Goal: Task Accomplishment & Management: Use online tool/utility

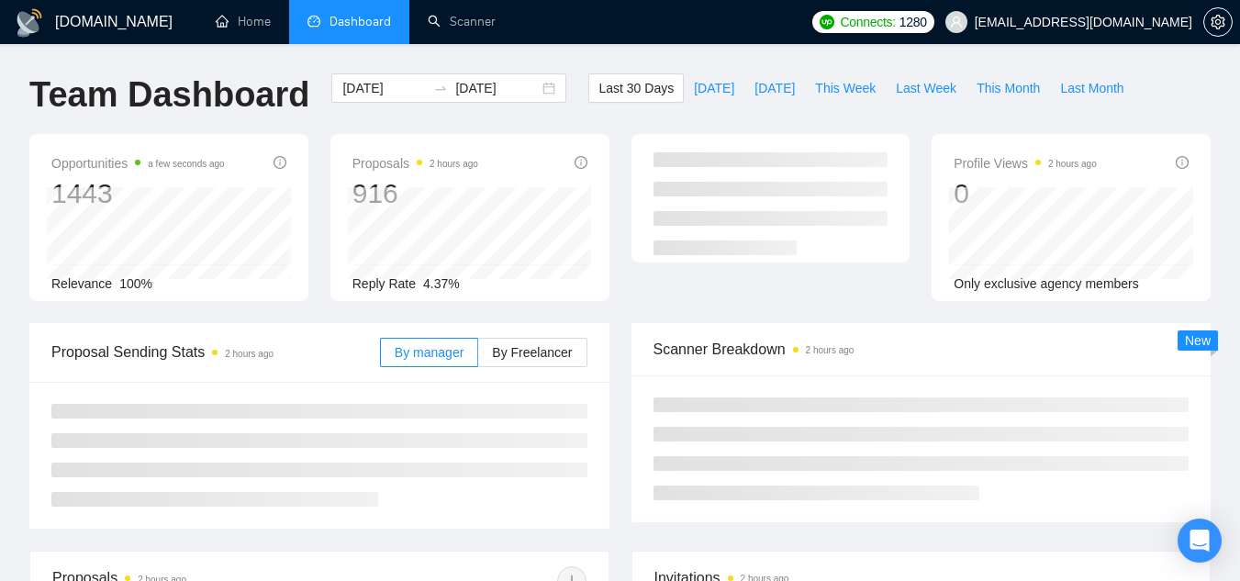
click at [1024, 32] on span "[EMAIL_ADDRESS][DOMAIN_NAME]" at bounding box center [1068, 22] width 269 height 59
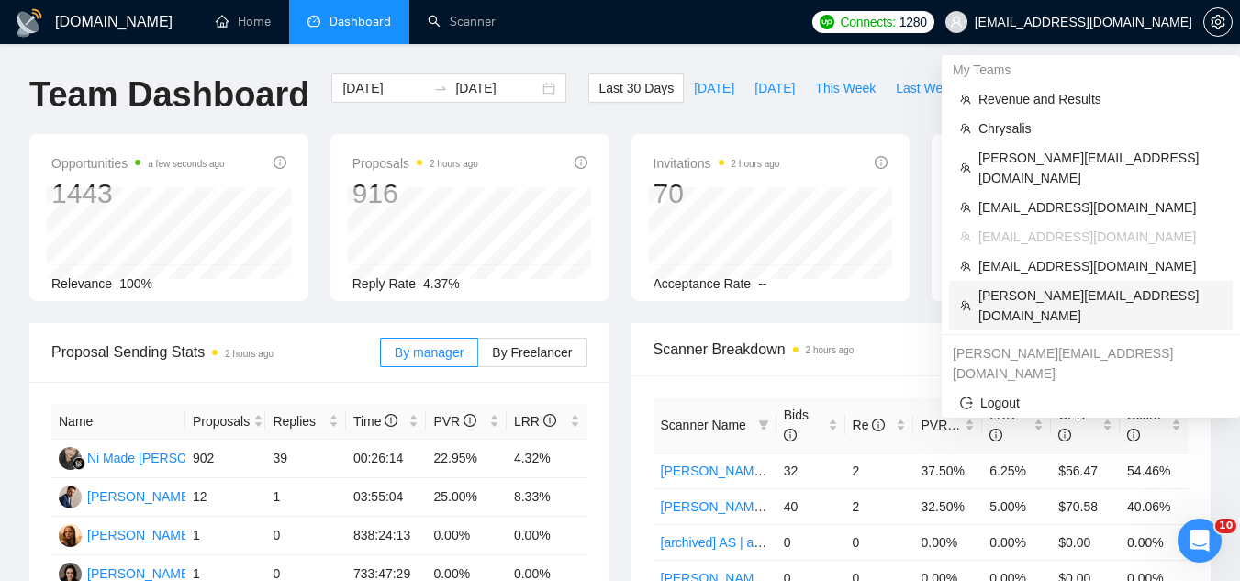
click at [1059, 285] on span "[PERSON_NAME][EMAIL_ADDRESS][DOMAIN_NAME]" at bounding box center [1099, 305] width 243 height 40
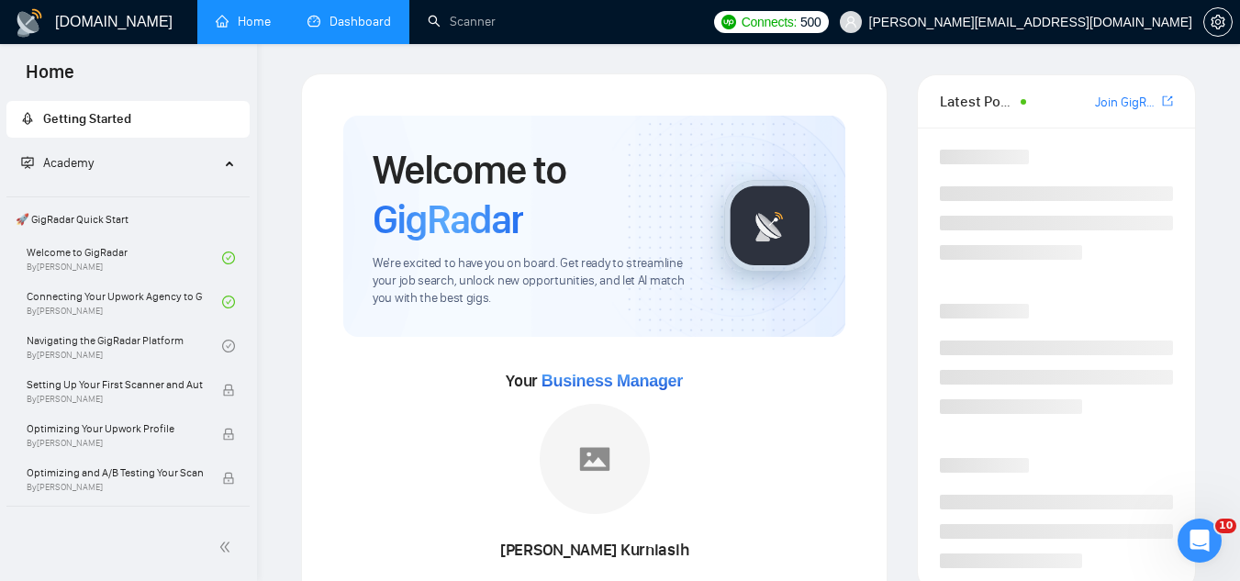
click at [365, 29] on link "Dashboard" at bounding box center [349, 22] width 84 height 16
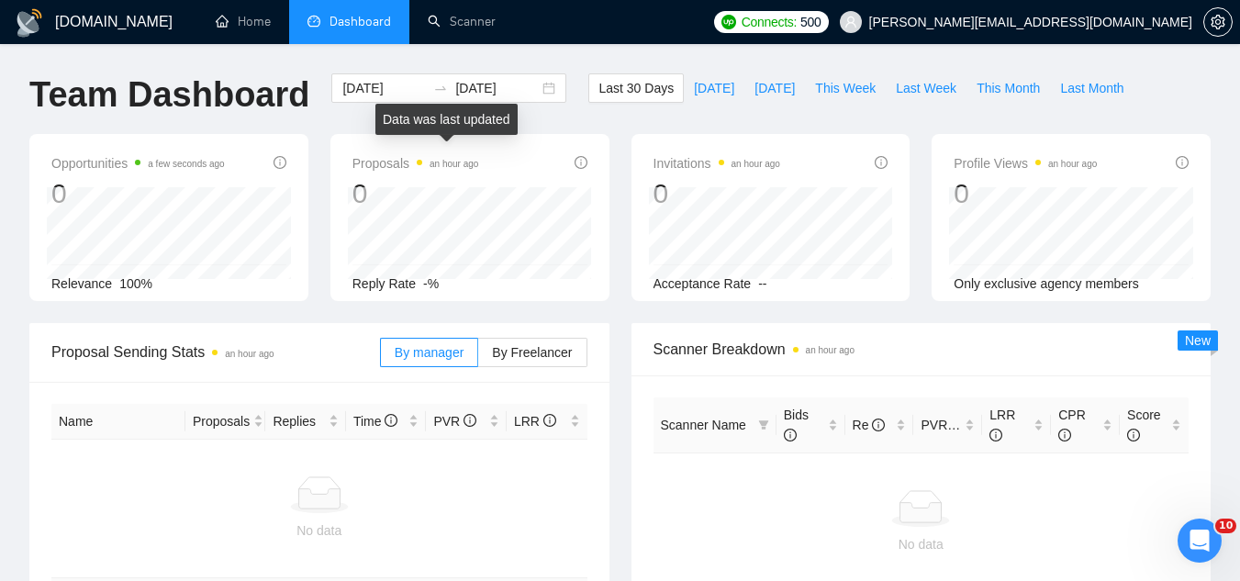
scroll to position [92, 0]
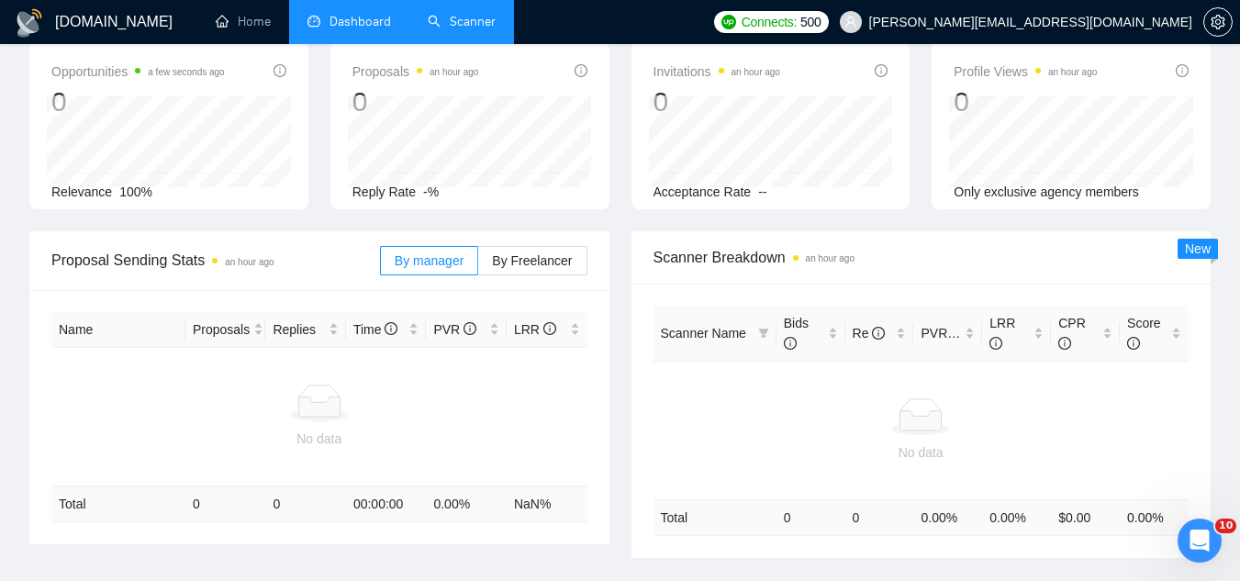
click at [458, 27] on link "Scanner" at bounding box center [462, 22] width 68 height 16
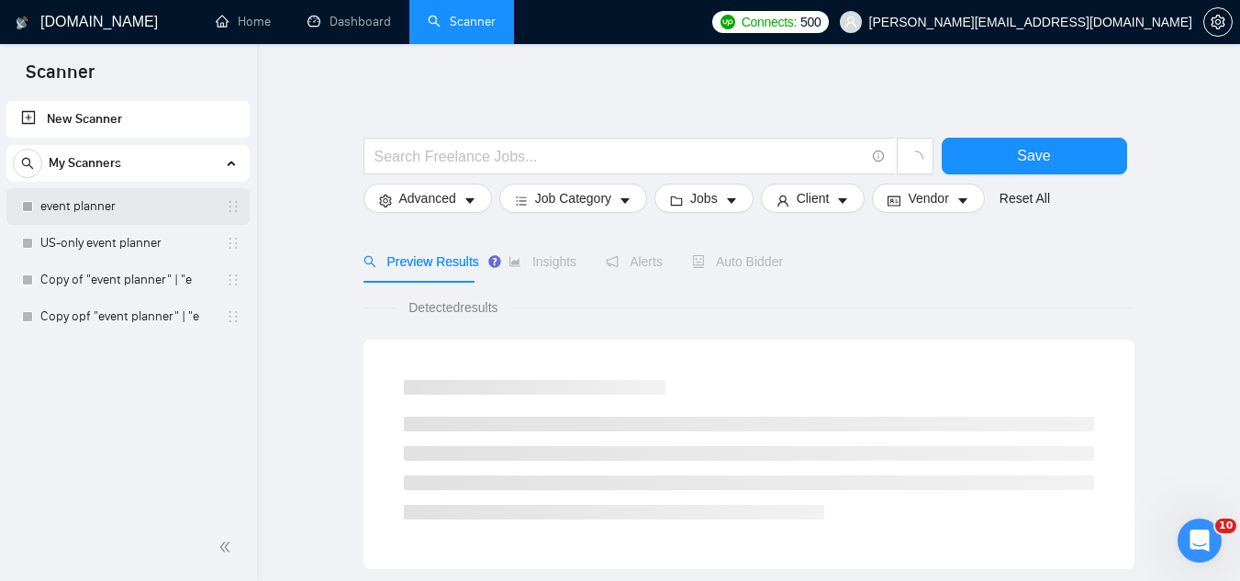
click at [143, 207] on link "event planner" at bounding box center [127, 206] width 174 height 37
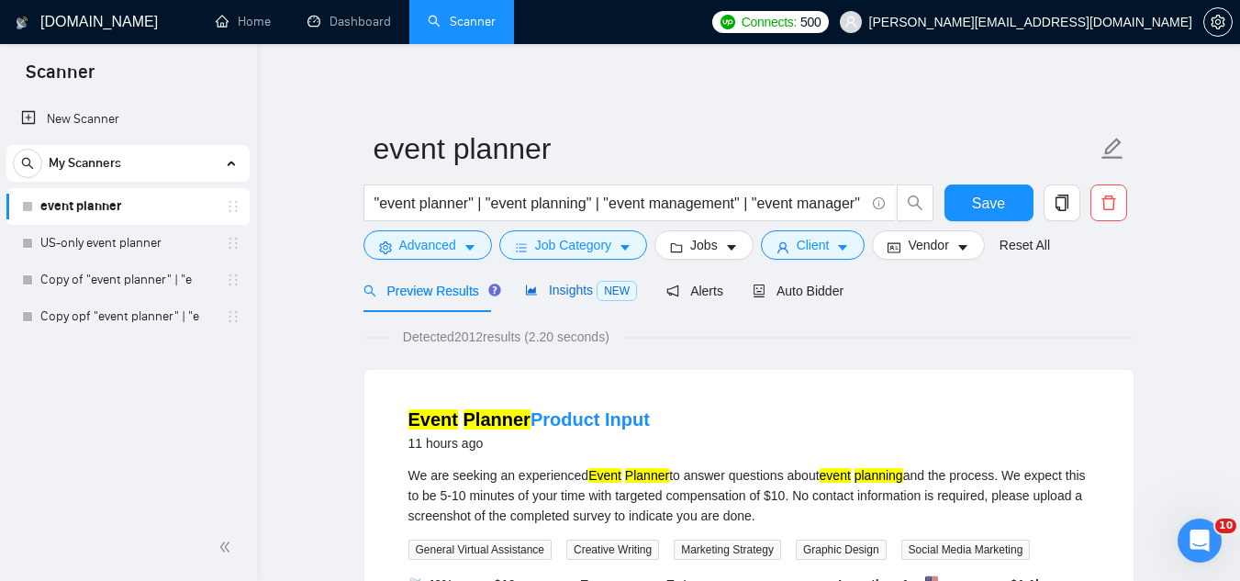
click at [552, 293] on span "Insights NEW" at bounding box center [581, 290] width 112 height 15
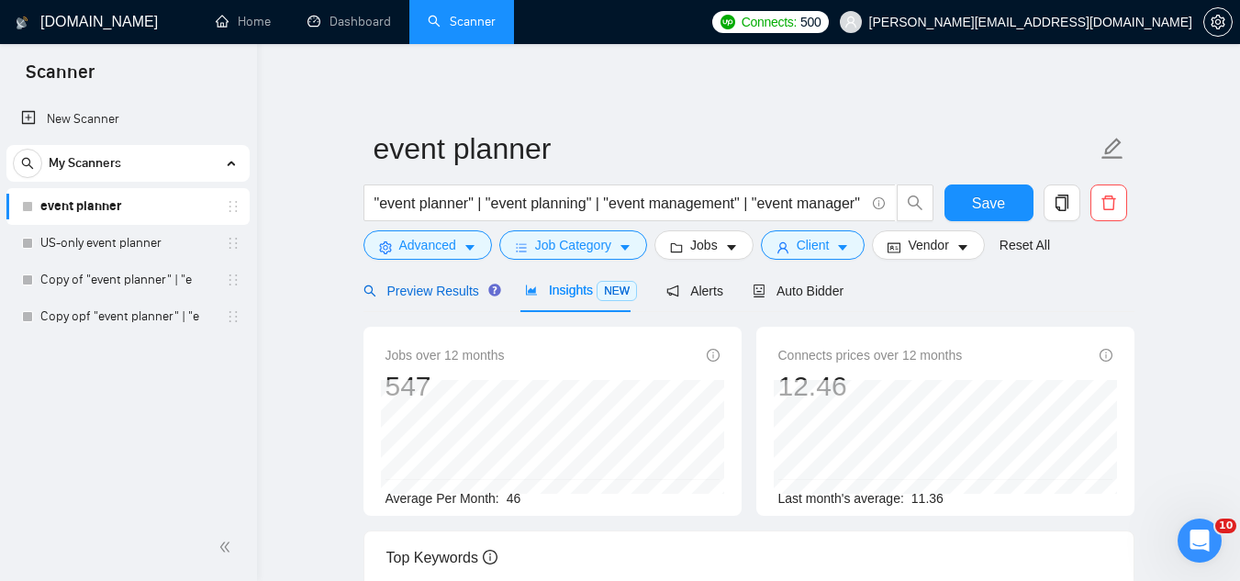
drag, startPoint x: 428, startPoint y: 289, endPoint x: 542, endPoint y: 313, distance: 116.3
click at [429, 288] on span "Preview Results" at bounding box center [429, 291] width 132 height 15
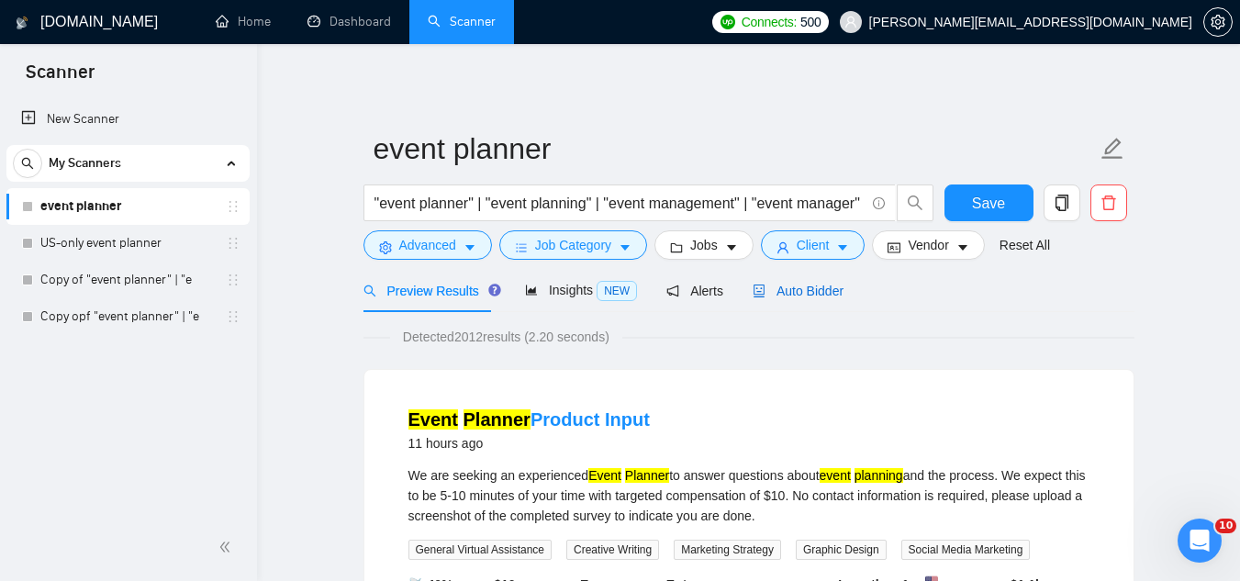
click at [797, 292] on span "Auto Bidder" at bounding box center [798, 291] width 91 height 15
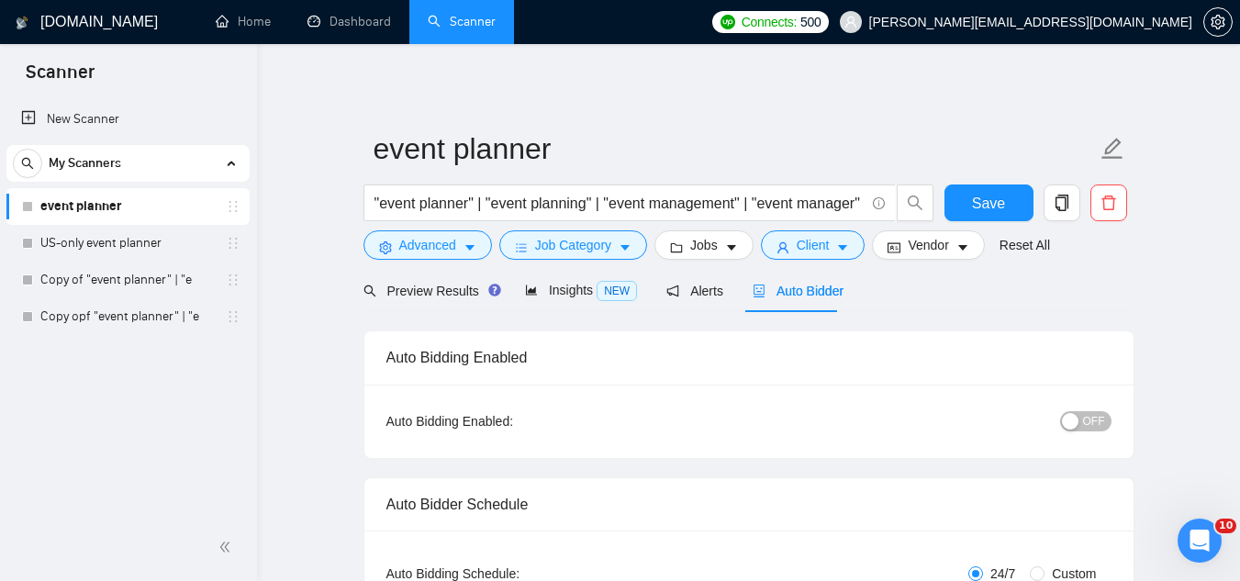
scroll to position [184, 0]
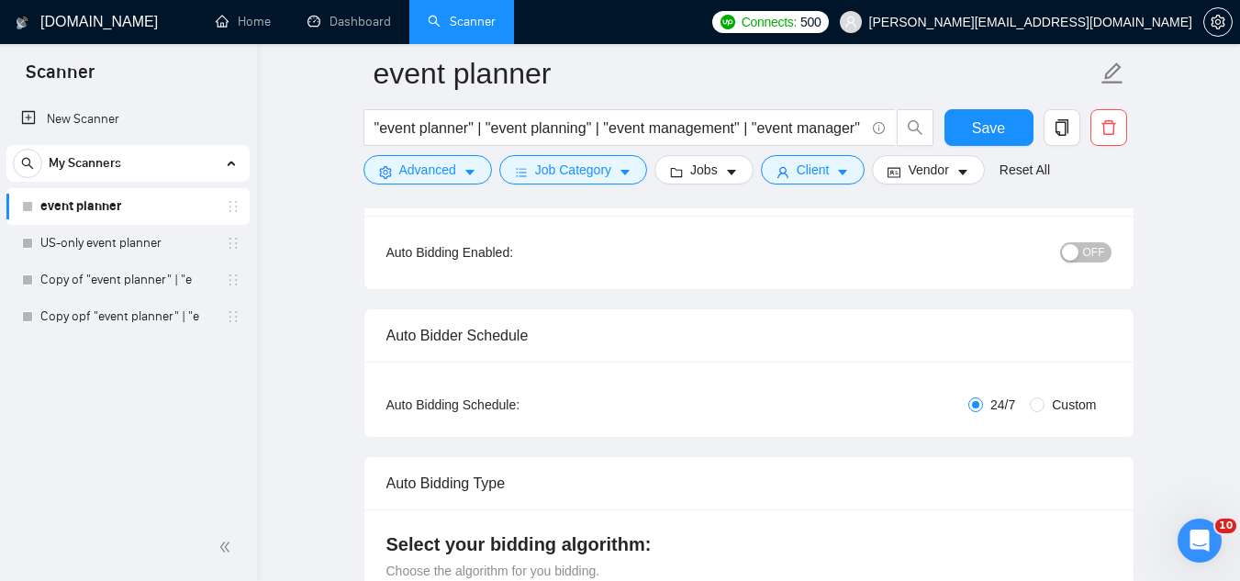
click at [1088, 254] on span "OFF" at bounding box center [1094, 252] width 22 height 20
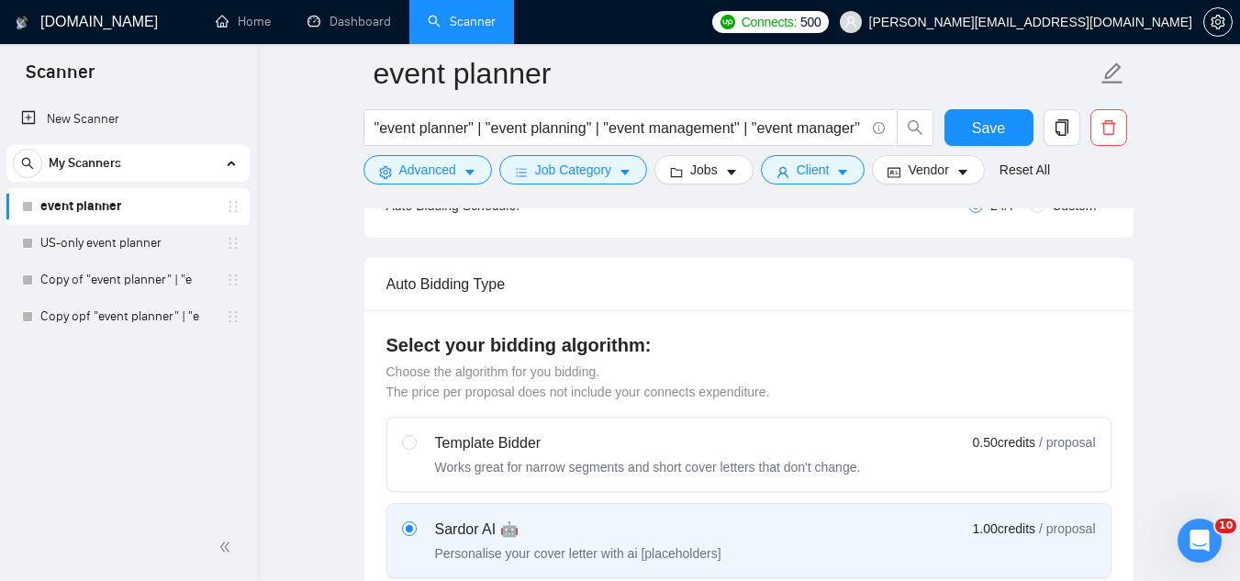
scroll to position [0, 0]
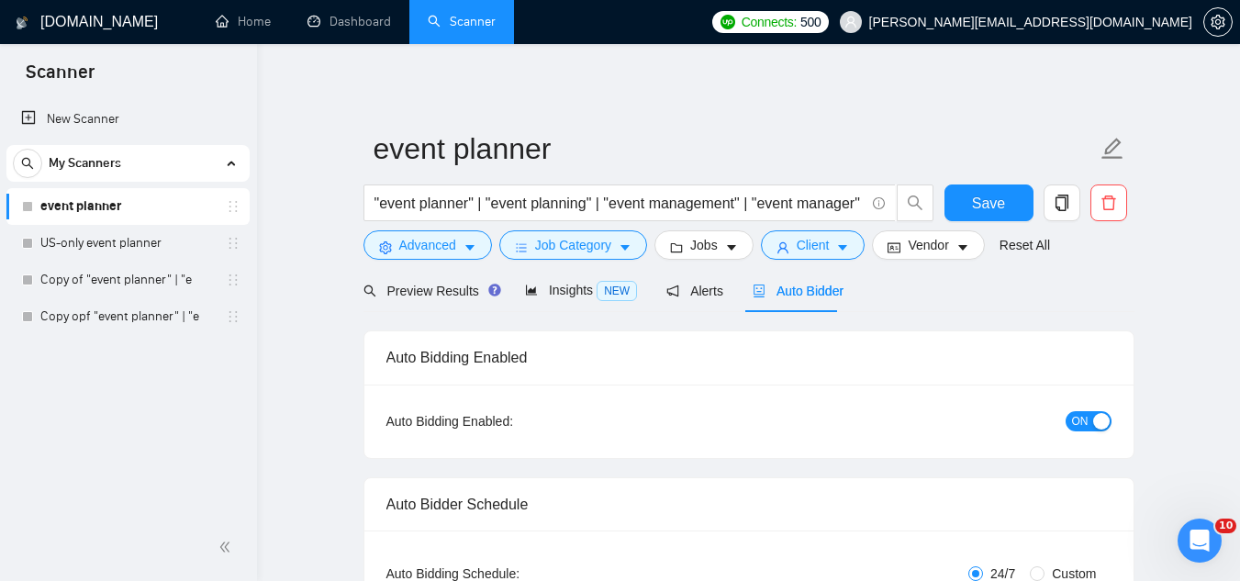
click at [1077, 421] on span "ON" at bounding box center [1080, 421] width 17 height 20
click at [983, 200] on span "Save" at bounding box center [988, 203] width 33 height 23
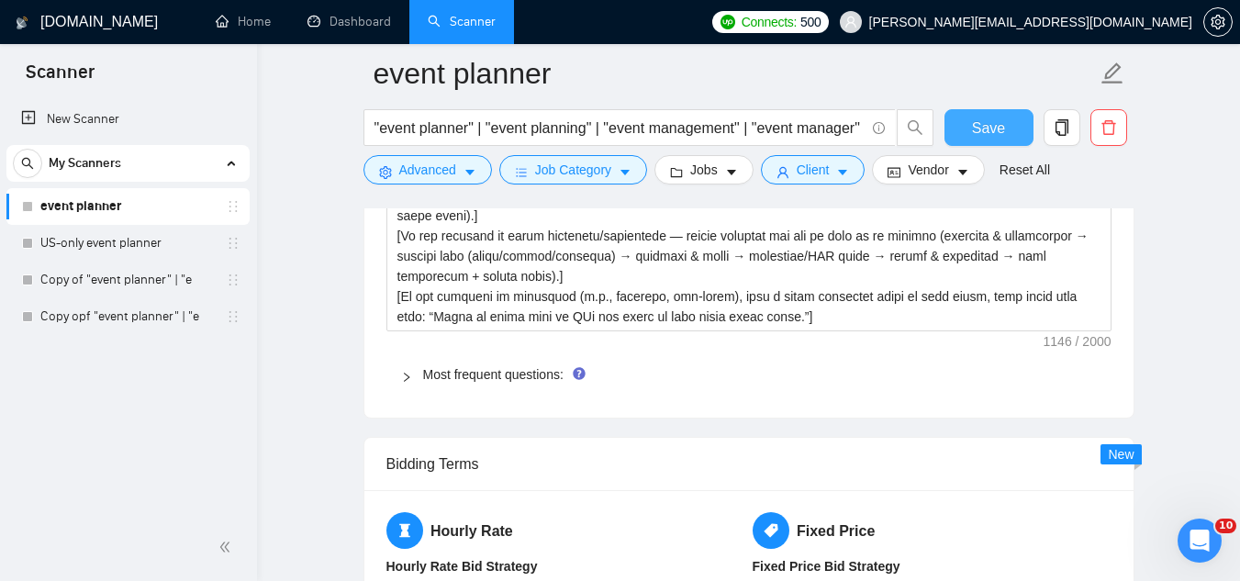
scroll to position [2845, 0]
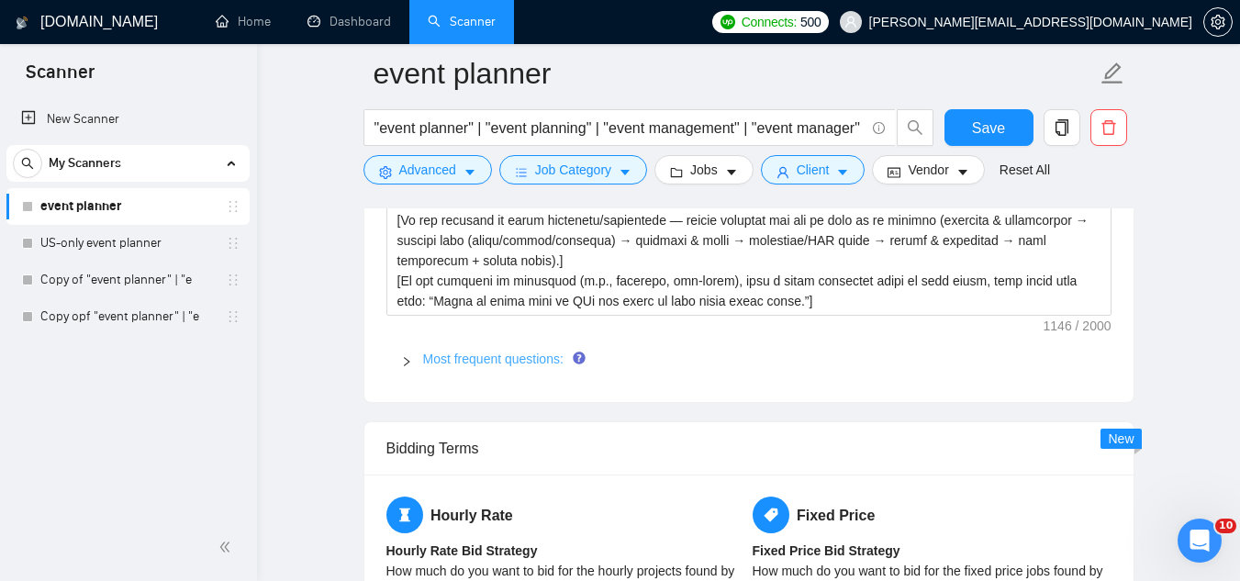
click at [545, 352] on link "Most frequent questions:" at bounding box center [493, 359] width 140 height 15
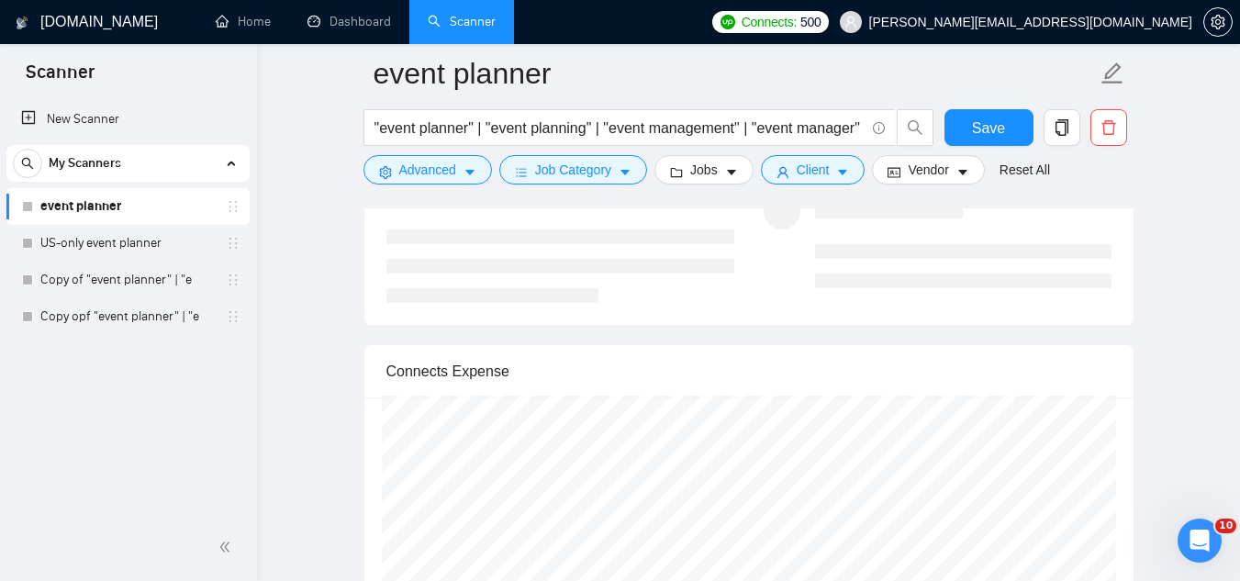
scroll to position [5324, 0]
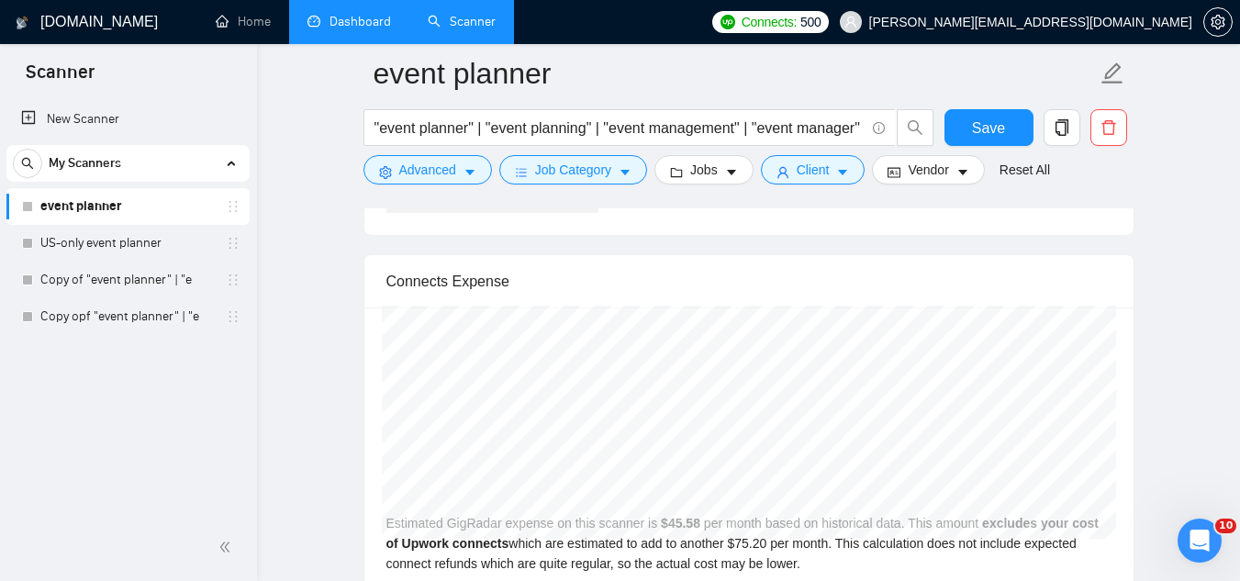
click at [367, 29] on link "Dashboard" at bounding box center [349, 22] width 84 height 16
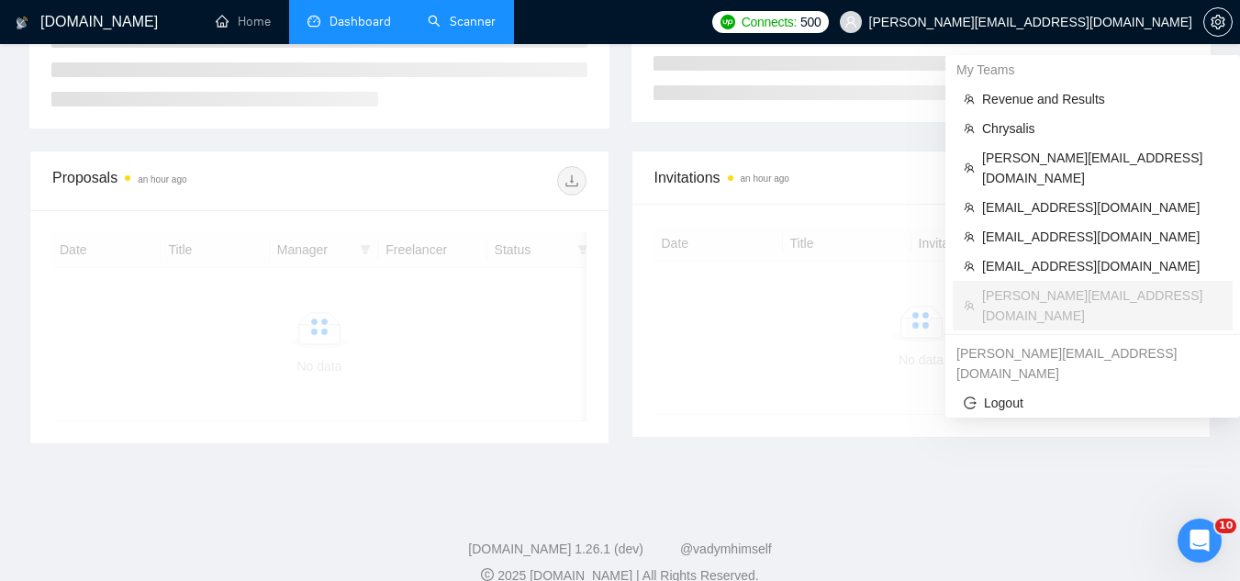
scroll to position [439, 0]
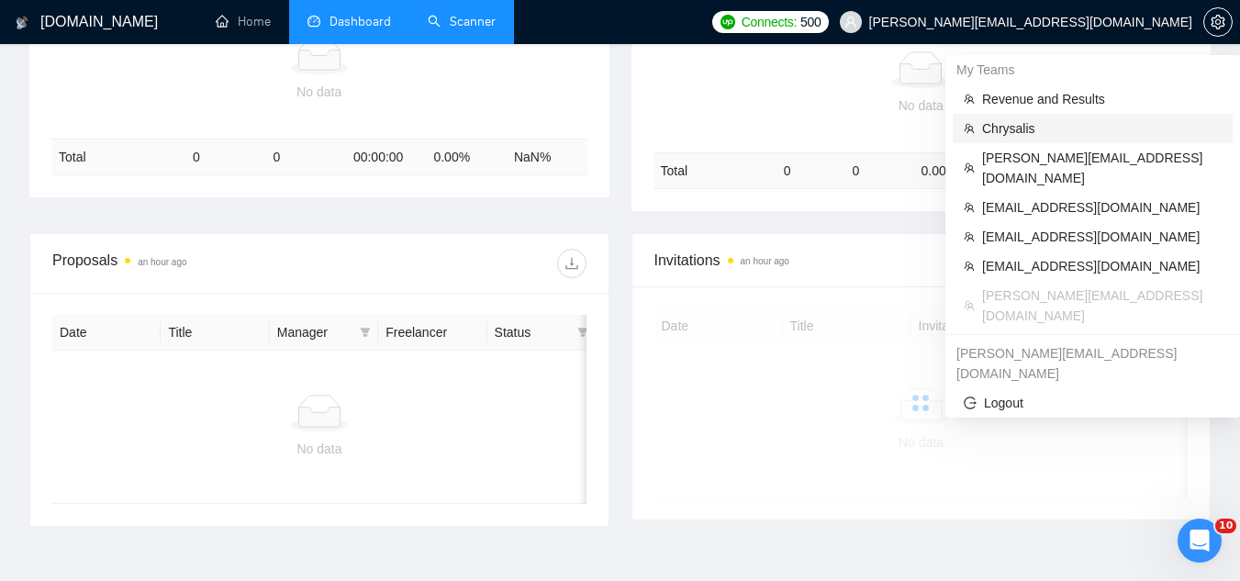
click at [1022, 137] on span "Chrysalis" at bounding box center [1102, 128] width 240 height 20
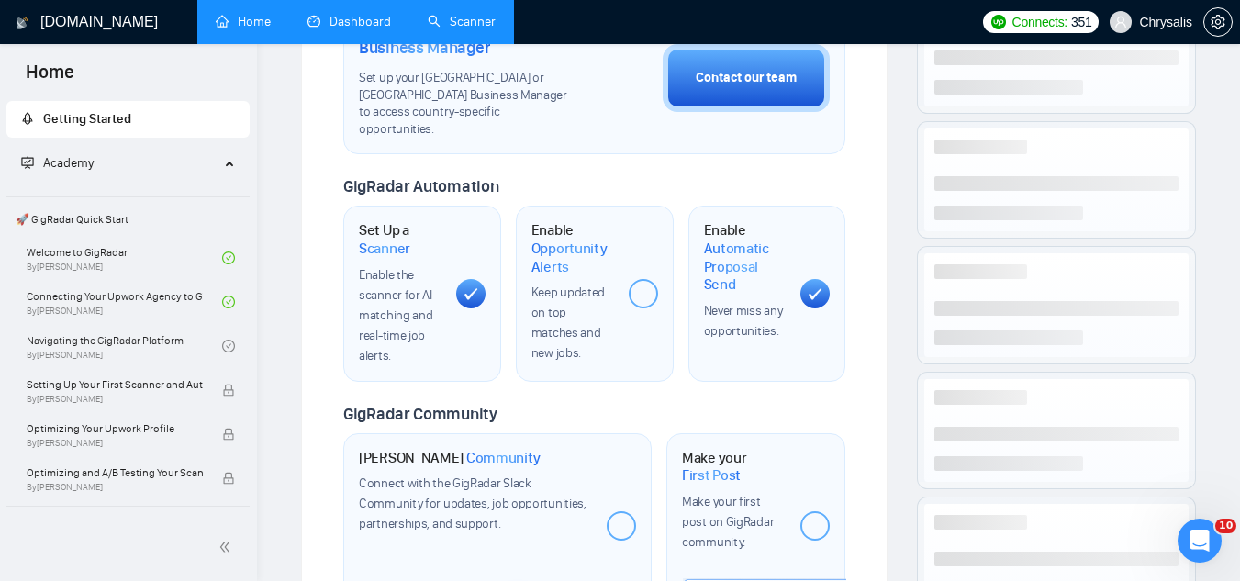
click at [367, 21] on link "Dashboard" at bounding box center [349, 22] width 84 height 16
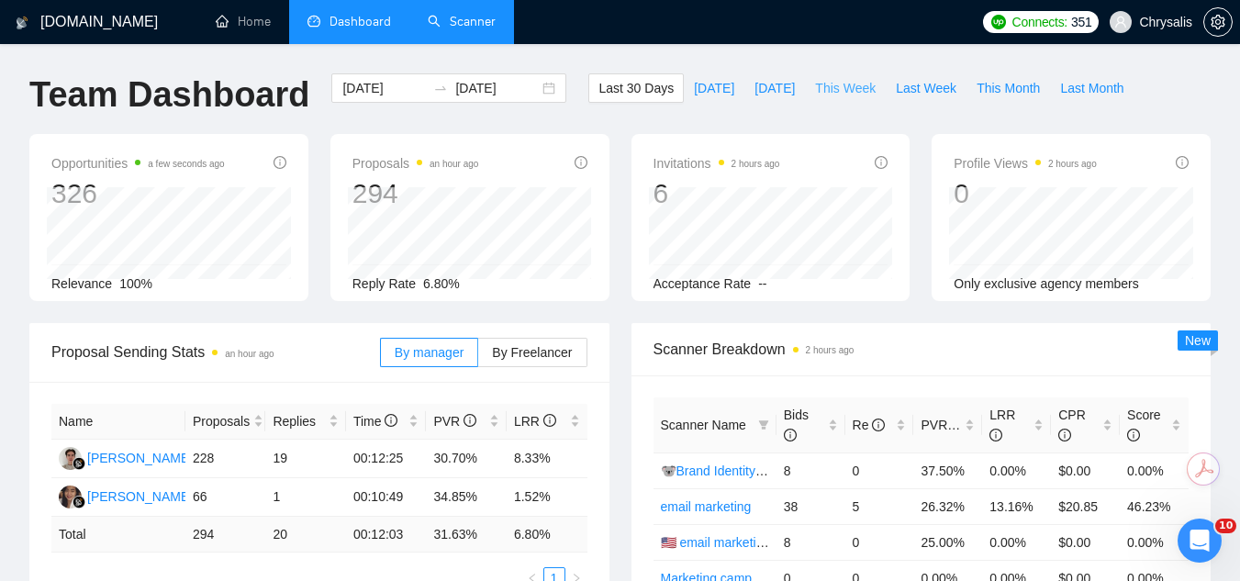
click at [821, 84] on span "This Week" at bounding box center [845, 88] width 61 height 20
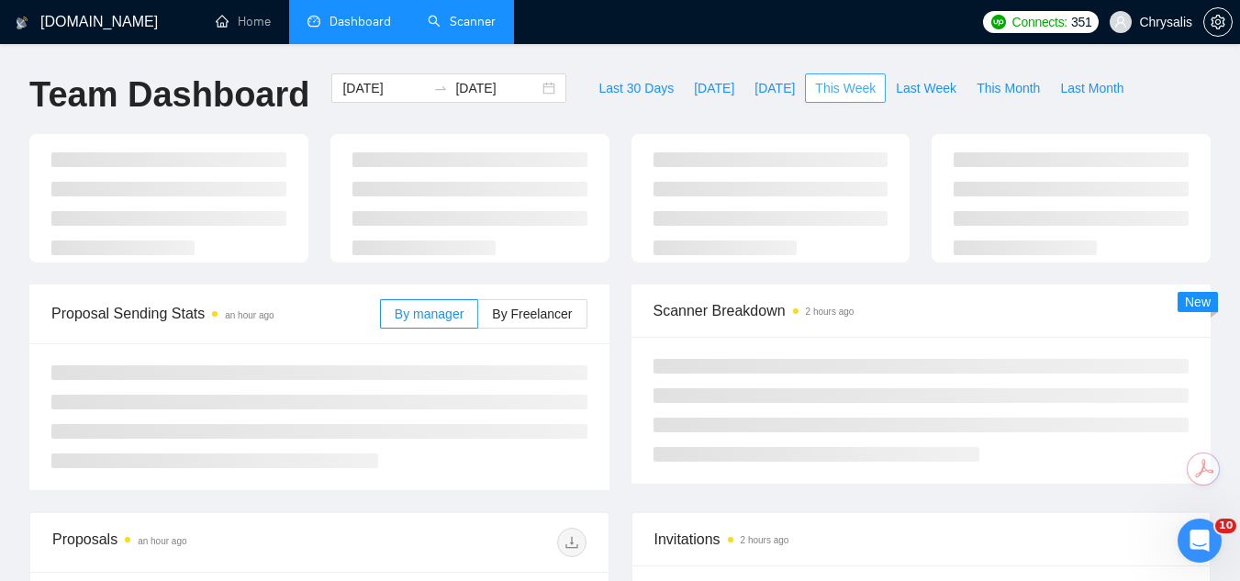
type input "2025-10-06"
type input "2025-10-12"
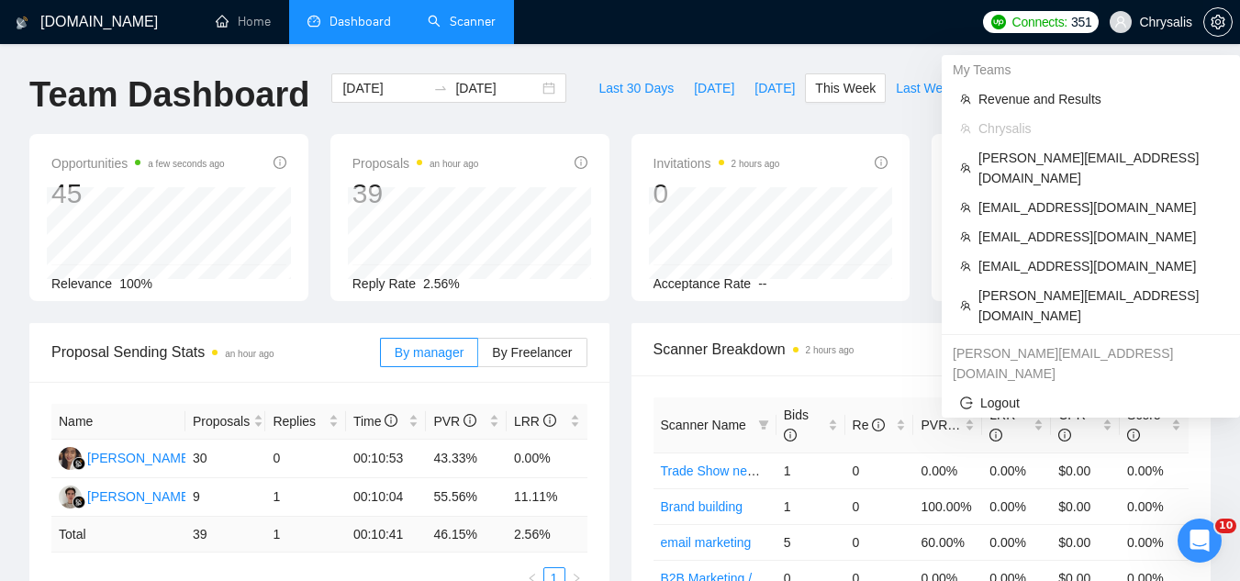
click at [1157, 22] on span "Chrysalis" at bounding box center [1165, 22] width 53 height 0
click at [1110, 256] on span "vlad+3brain@socialbloom.io" at bounding box center [1099, 266] width 243 height 20
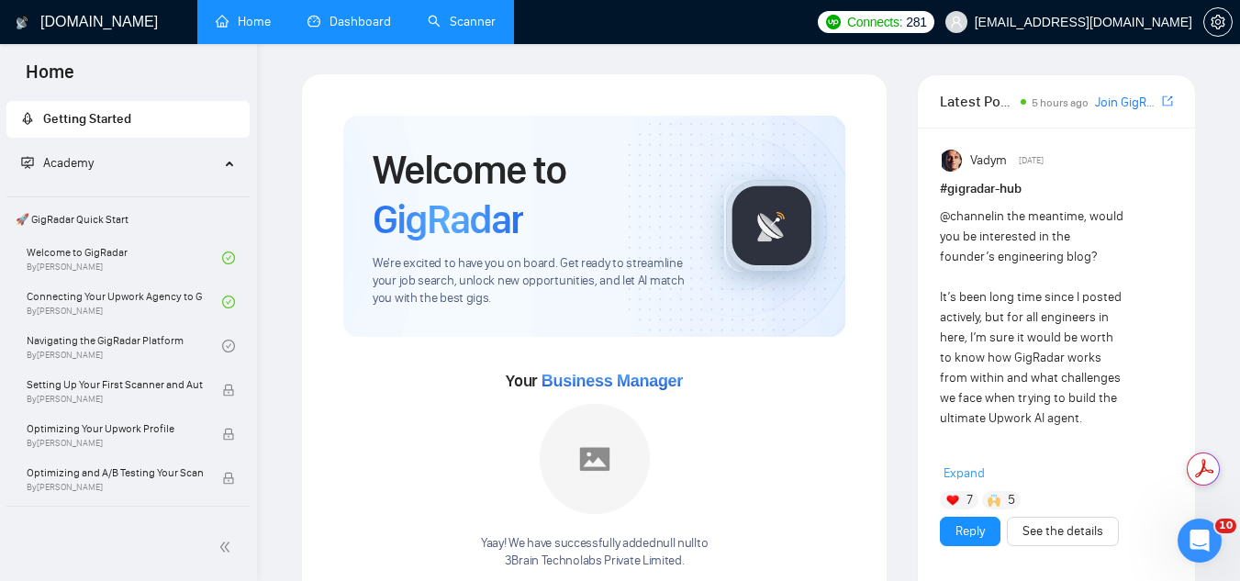
click at [361, 23] on link "Dashboard" at bounding box center [349, 22] width 84 height 16
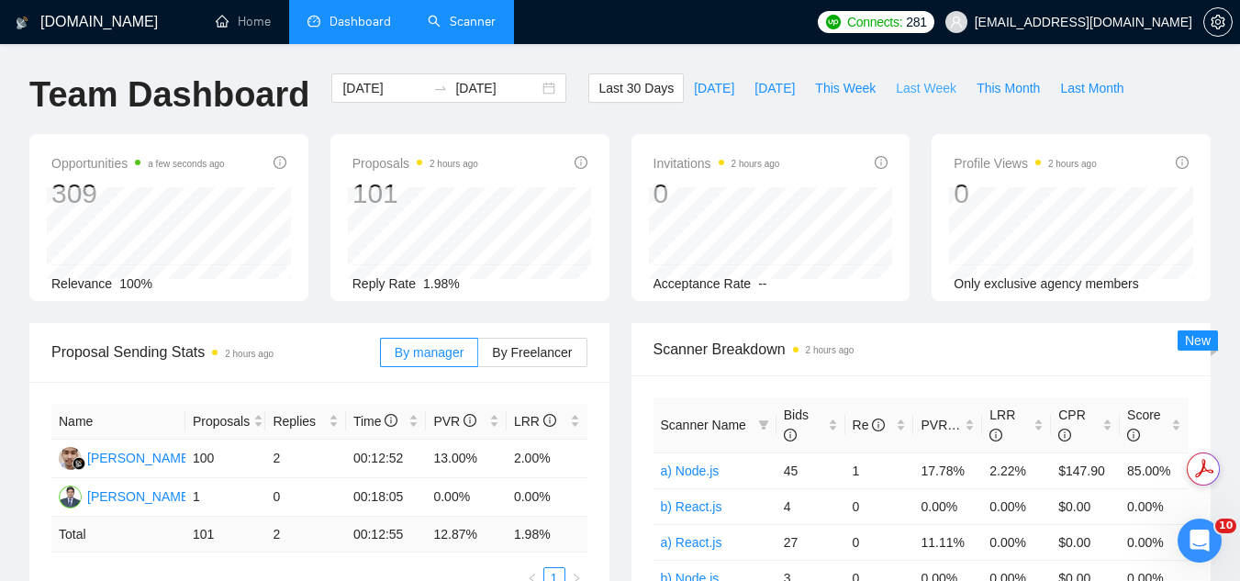
click at [896, 84] on span "Last Week" at bounding box center [926, 88] width 61 height 20
type input "2025-09-29"
type input "2025-10-05"
click at [829, 88] on span "This Week" at bounding box center [845, 88] width 61 height 20
type input "2025-10-06"
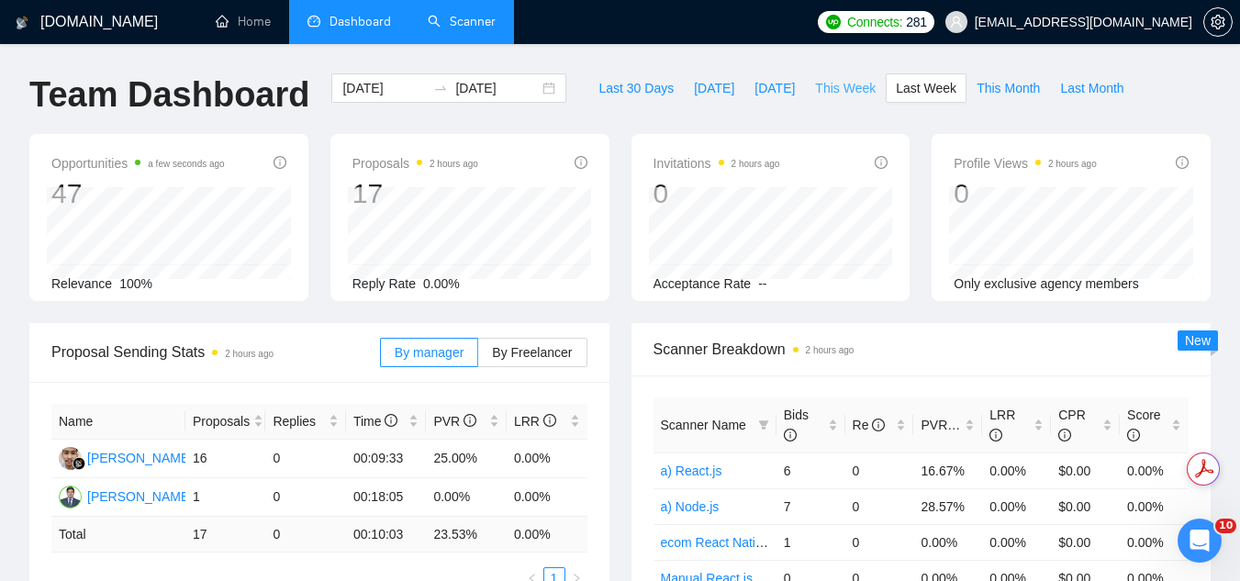
type input "2025-10-12"
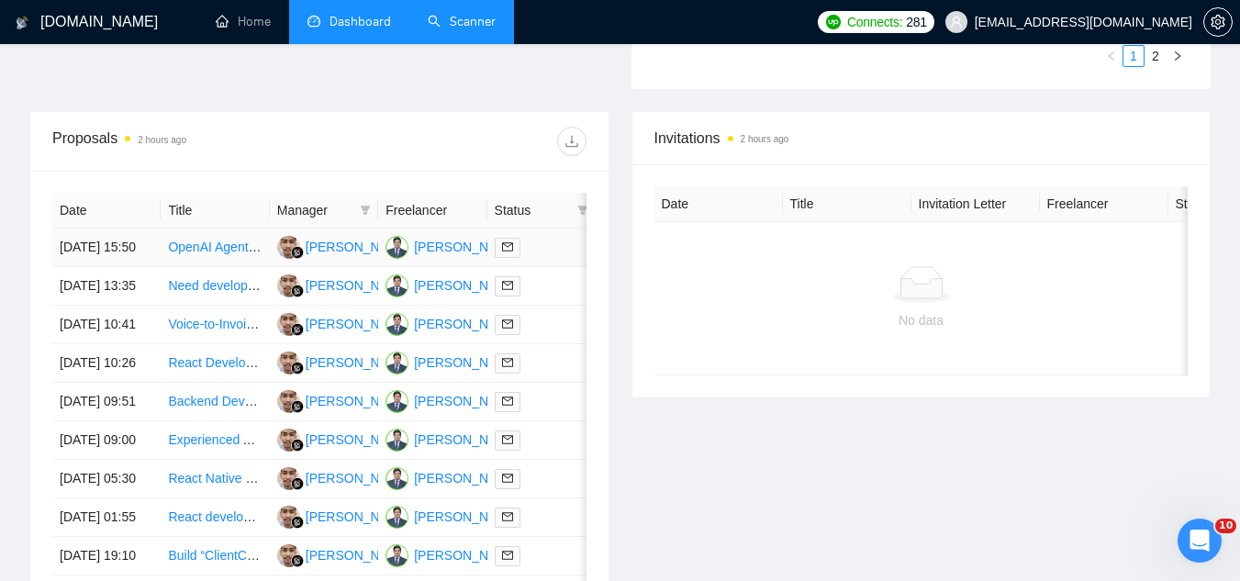
scroll to position [643, 0]
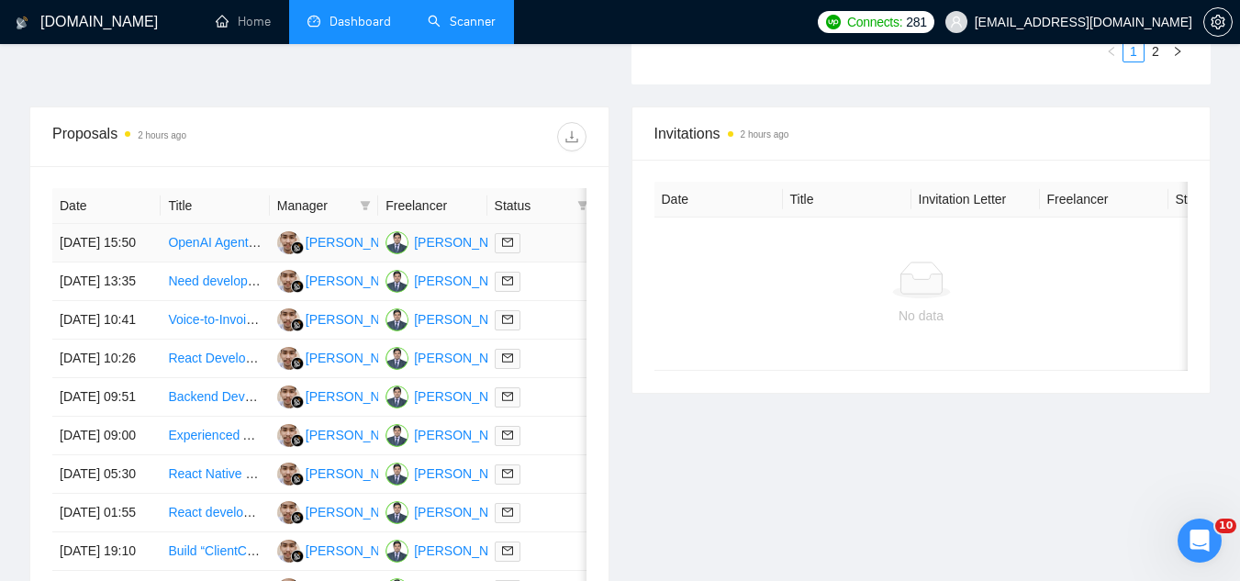
click at [193, 263] on td "OpenAI Agent Builder Expert | Build Small Business Automation Platform" at bounding box center [215, 243] width 108 height 39
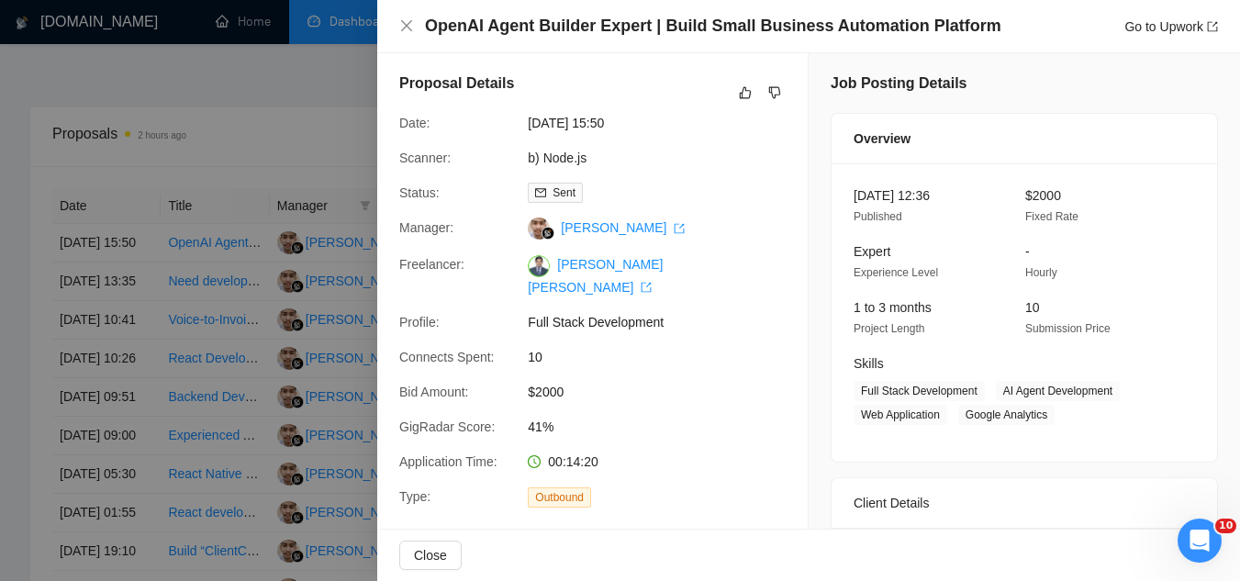
scroll to position [0, 0]
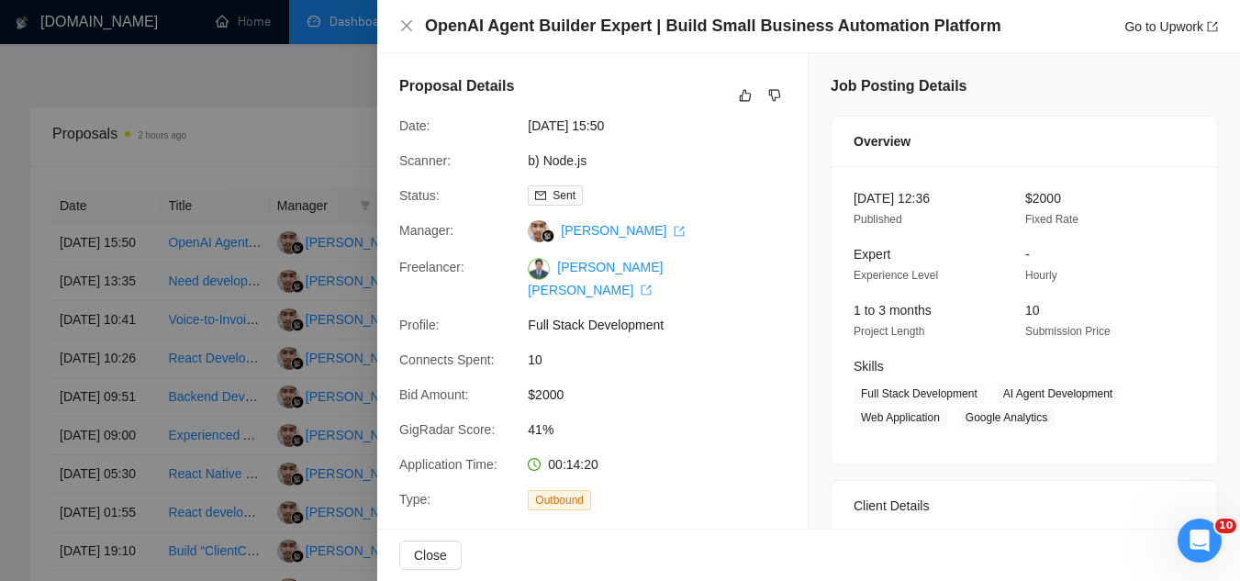
click at [312, 106] on div at bounding box center [620, 290] width 1240 height 581
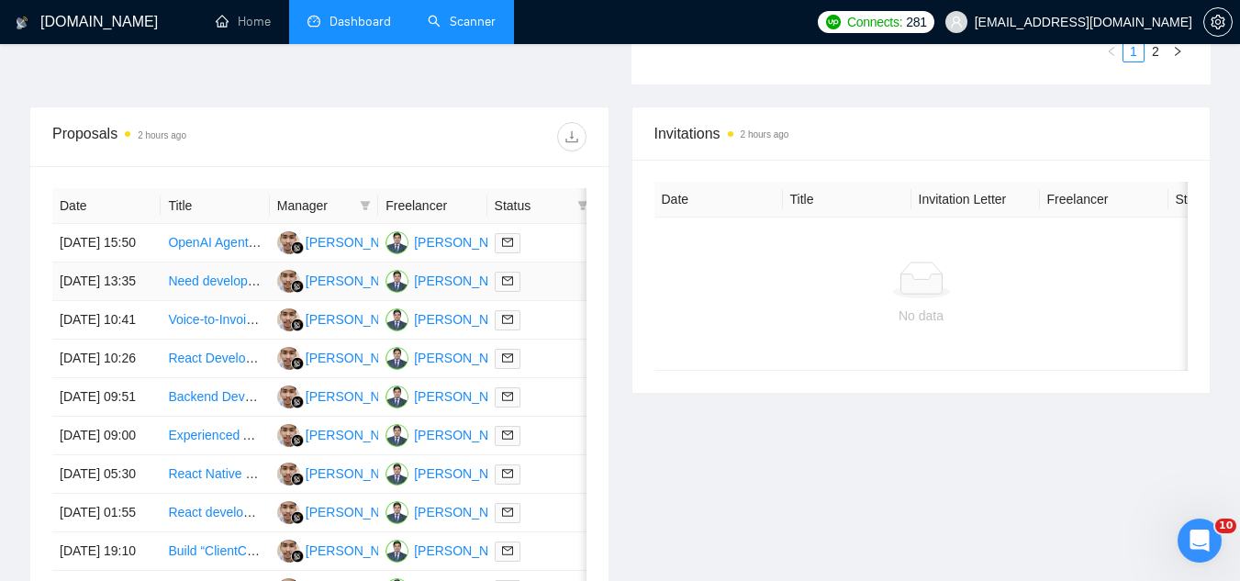
click at [229, 301] on td "Need developer to finish off Android React Native app" at bounding box center [215, 282] width 108 height 39
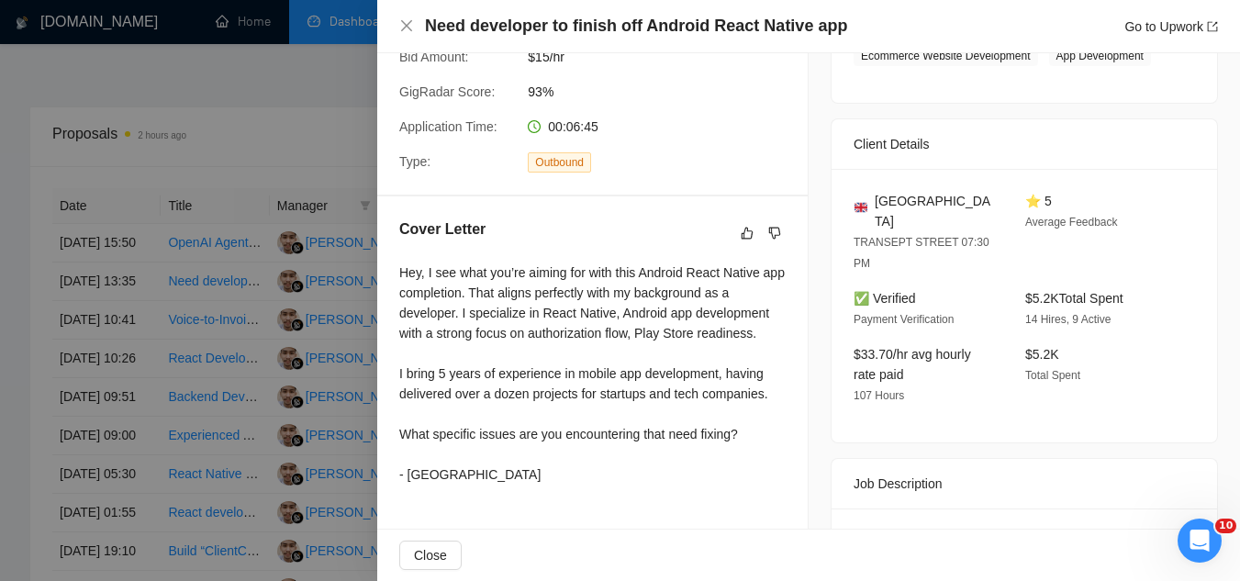
scroll to position [367, 0]
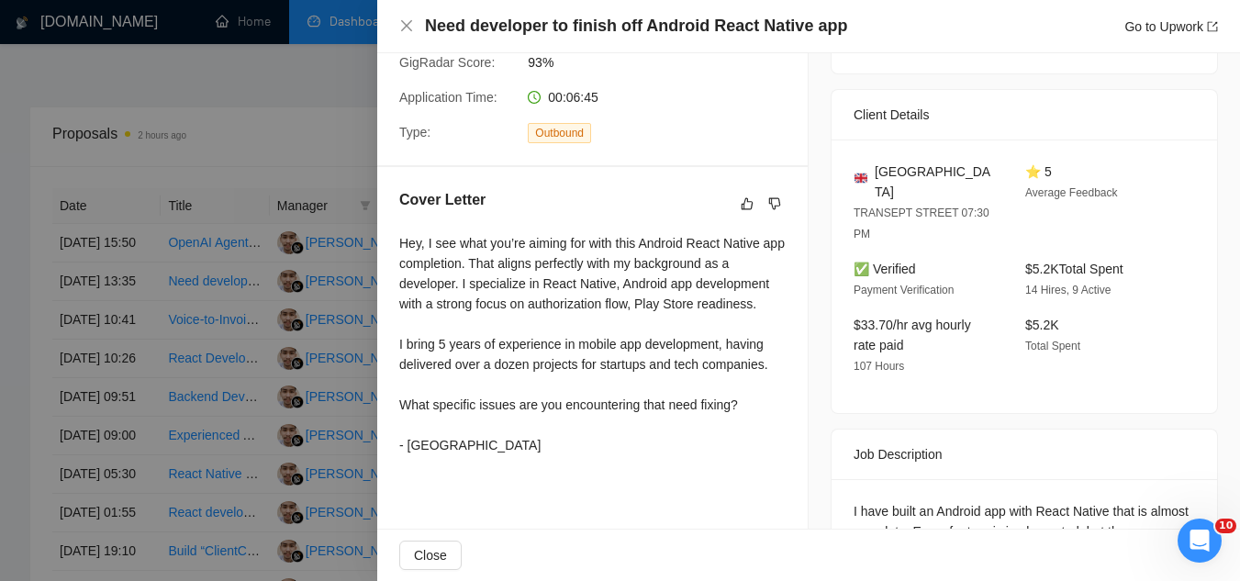
click at [309, 146] on div at bounding box center [620, 290] width 1240 height 581
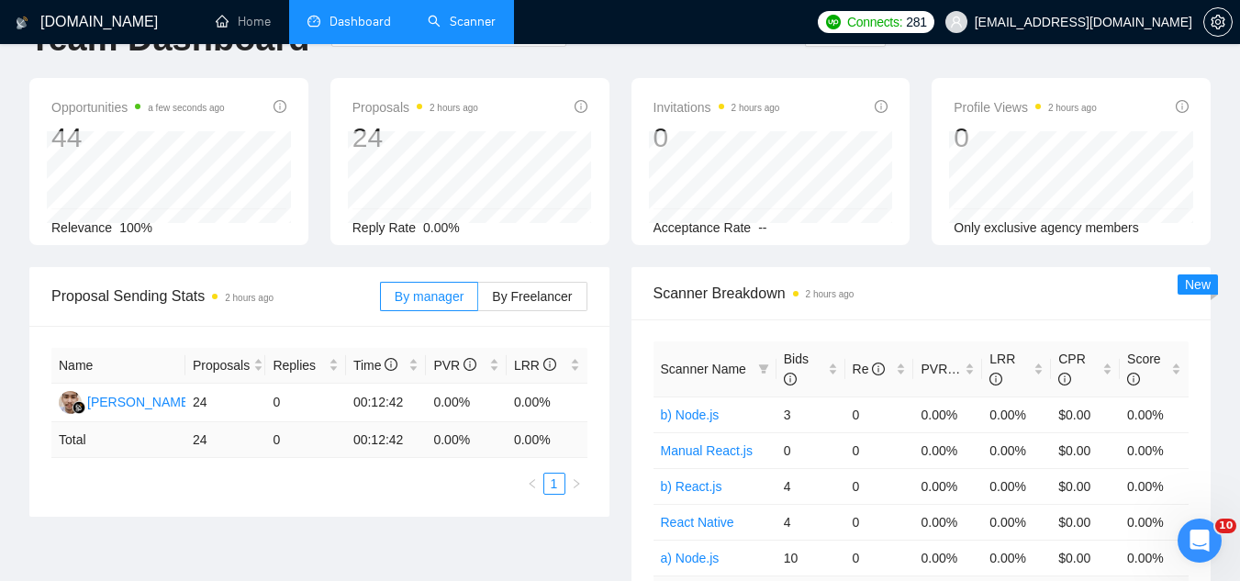
scroll to position [0, 0]
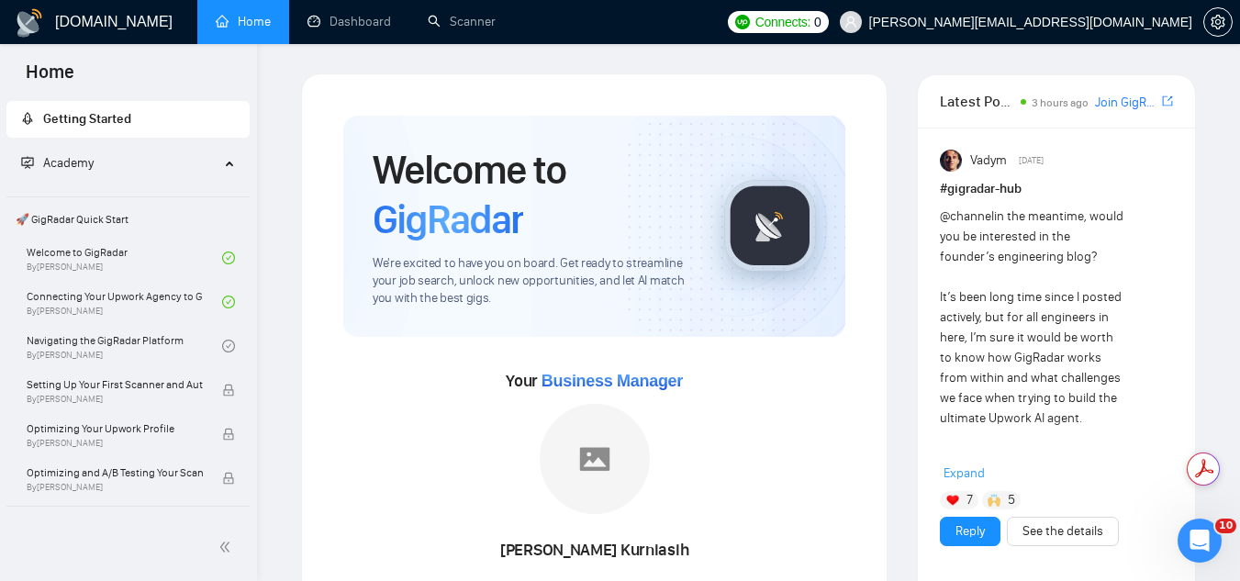
click at [1061, 22] on span "[PERSON_NAME][EMAIL_ADDRESS][DOMAIN_NAME]" at bounding box center [1030, 22] width 323 height 0
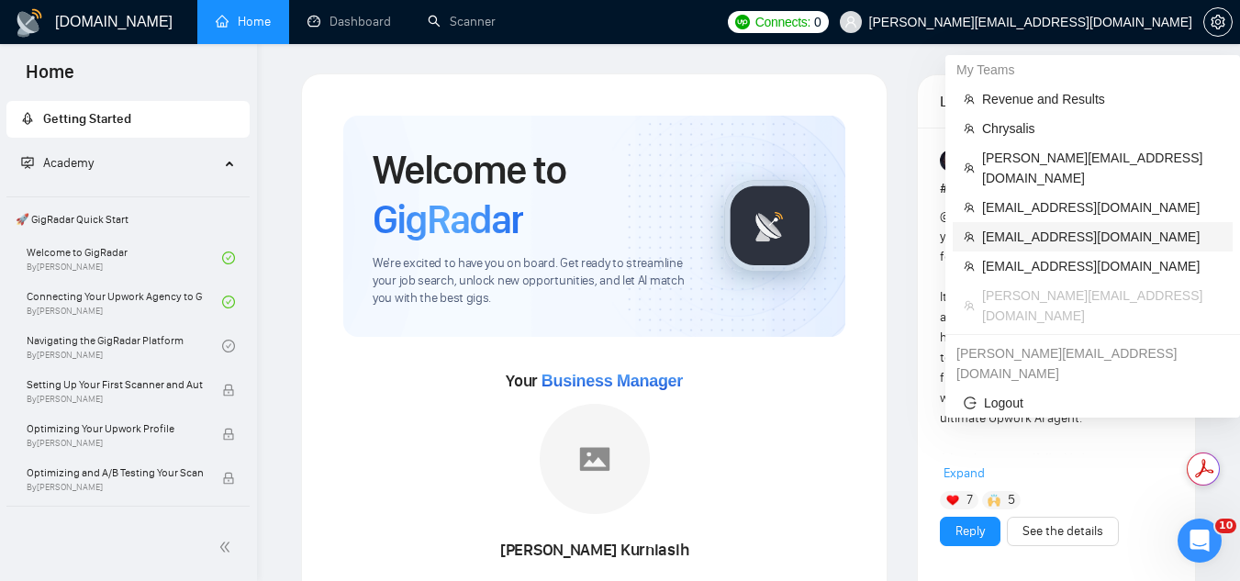
click at [1050, 227] on span "[EMAIL_ADDRESS][DOMAIN_NAME]" at bounding box center [1102, 237] width 240 height 20
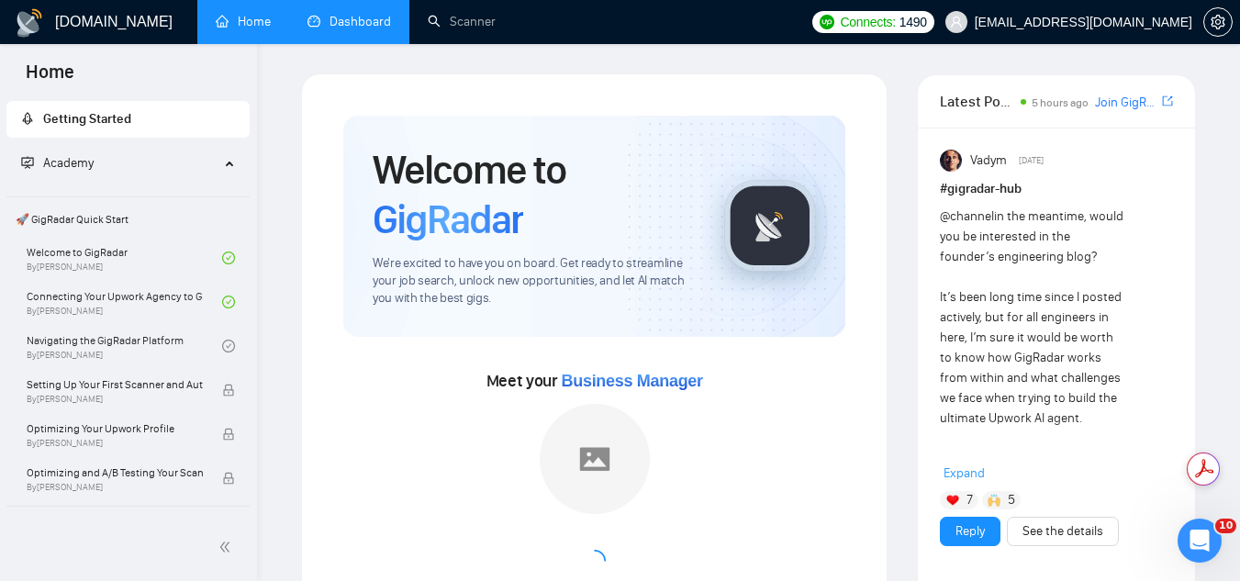
click at [359, 20] on link "Dashboard" at bounding box center [349, 22] width 84 height 16
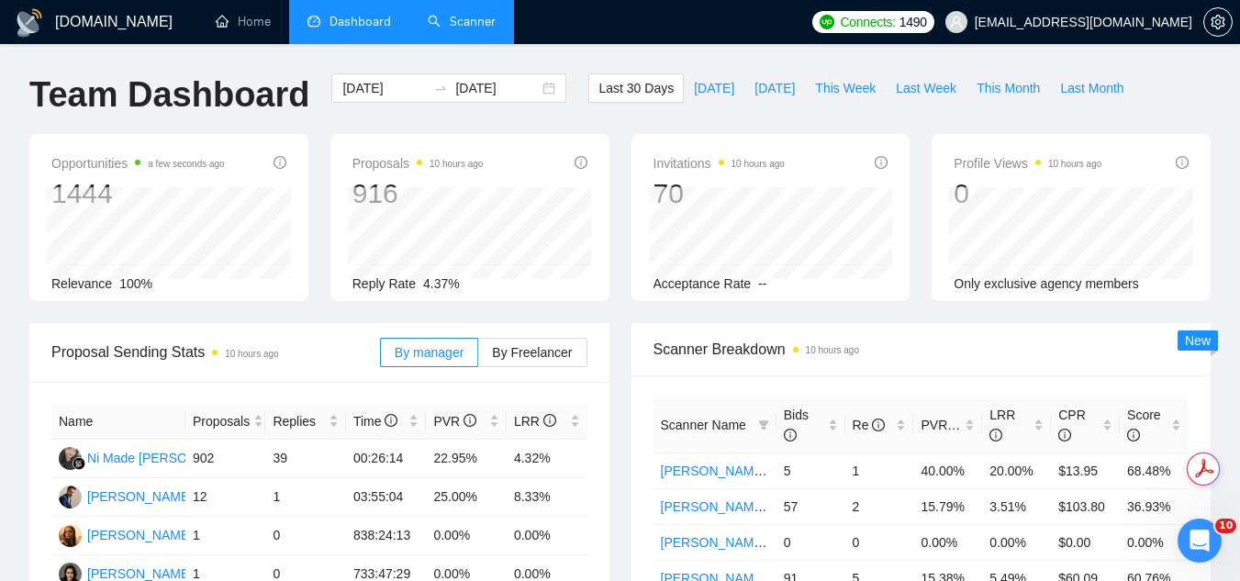
click at [483, 28] on link "Scanner" at bounding box center [462, 22] width 68 height 16
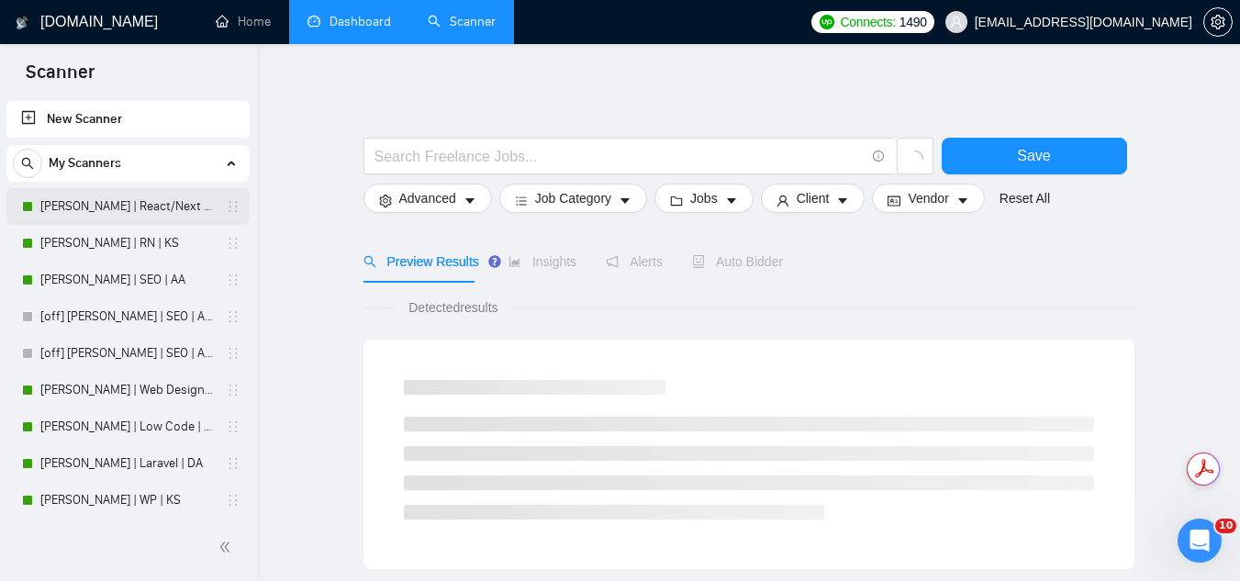
click at [143, 218] on link "Ann | React/Next | KS" at bounding box center [127, 206] width 174 height 37
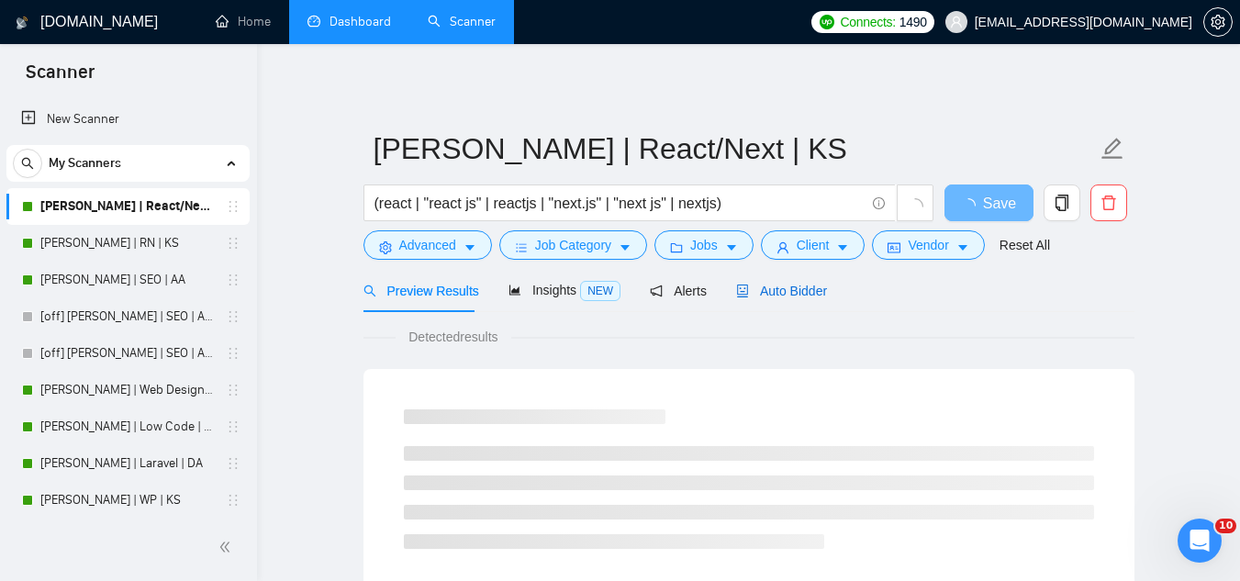
click at [765, 284] on span "Auto Bidder" at bounding box center [781, 291] width 91 height 15
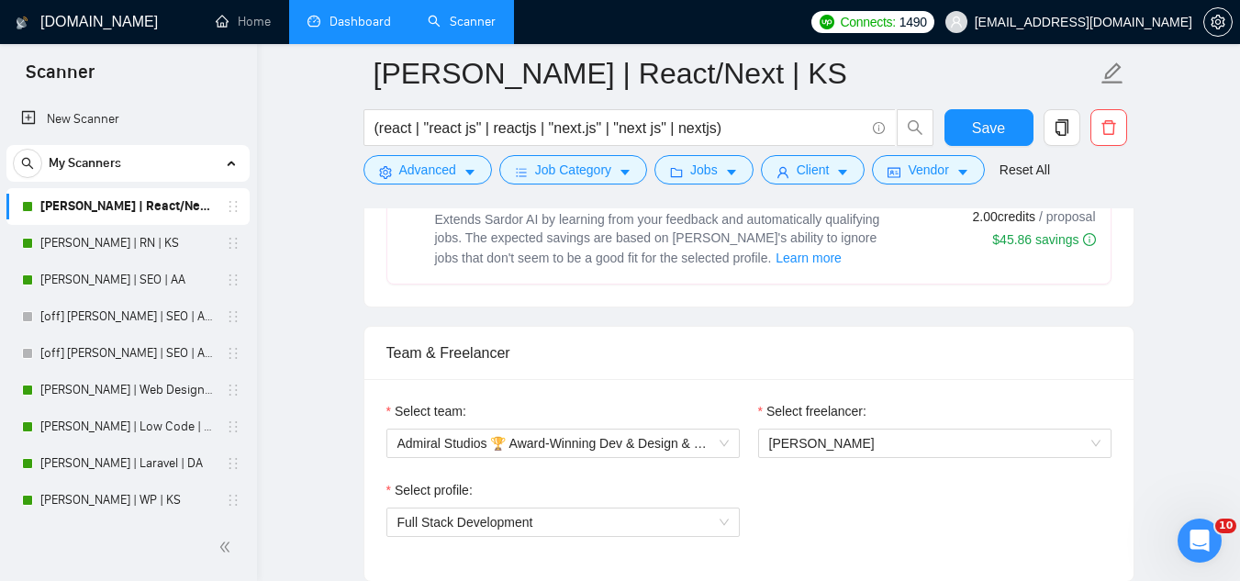
scroll to position [918, 0]
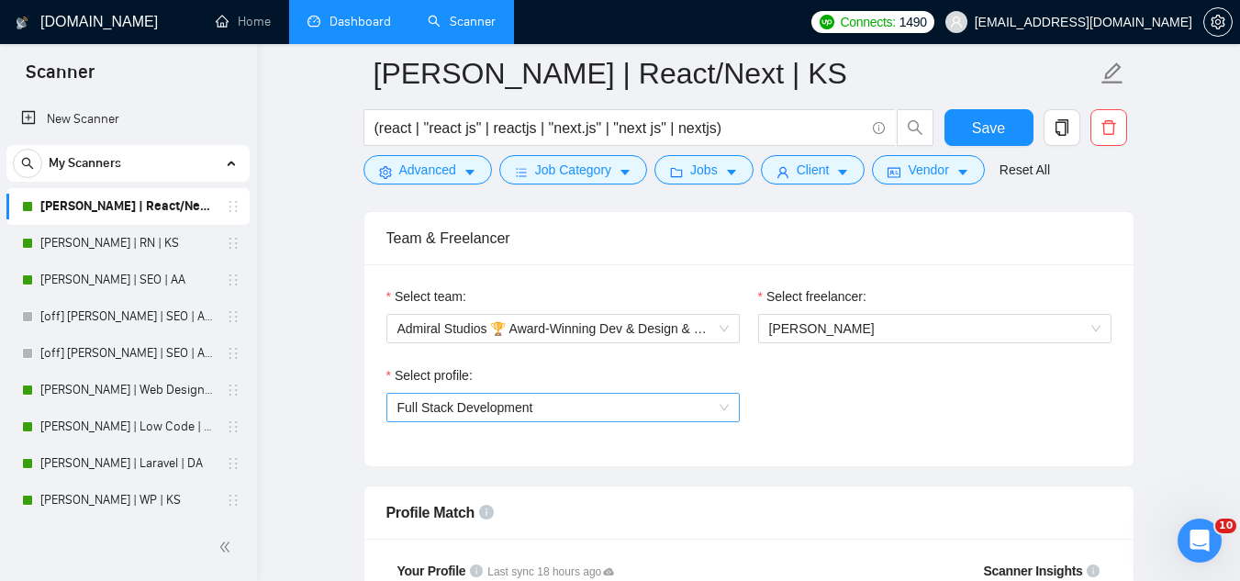
click at [629, 409] on span "Full Stack Development" at bounding box center [562, 408] width 331 height 28
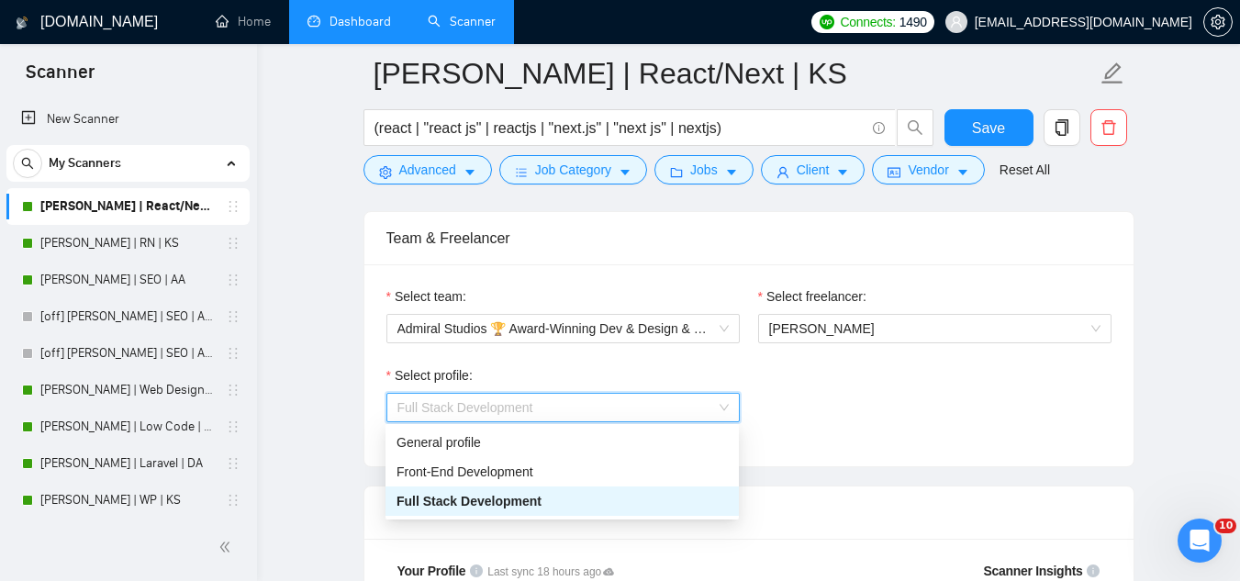
click at [629, 409] on span "Full Stack Development" at bounding box center [562, 408] width 331 height 28
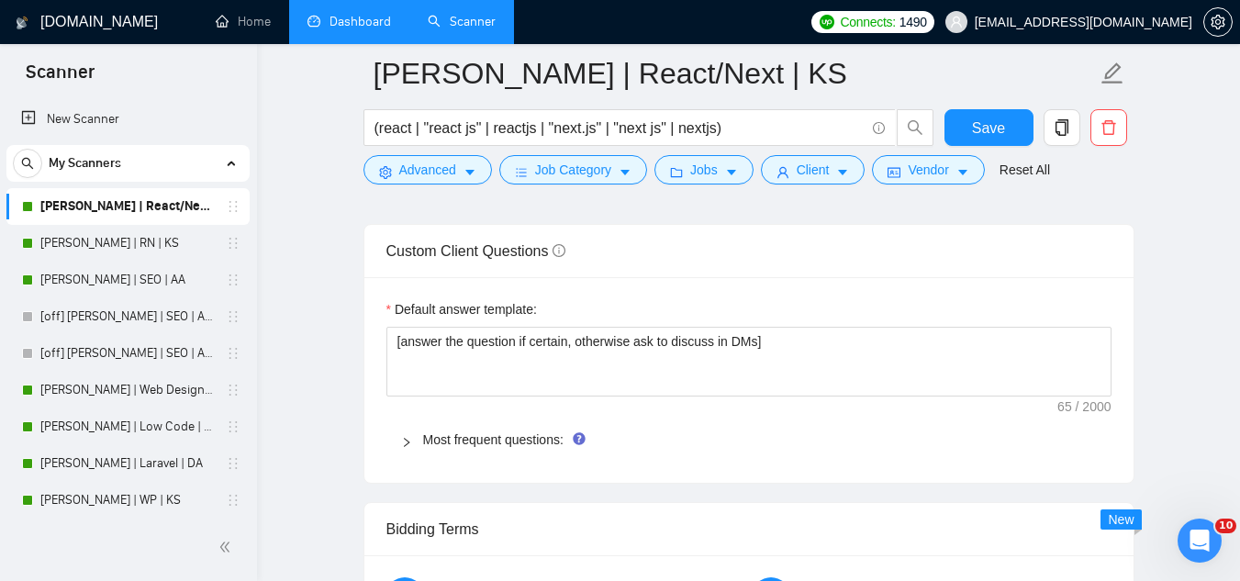
scroll to position [2662, 0]
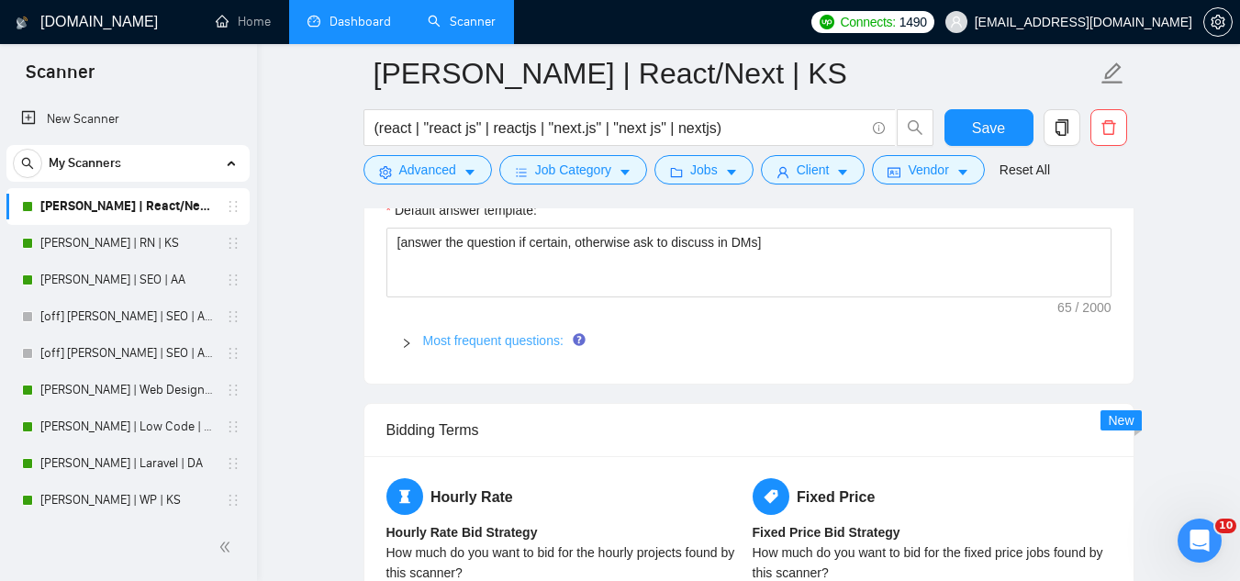
click at [510, 334] on link "Most frequent questions:" at bounding box center [493, 340] width 140 height 15
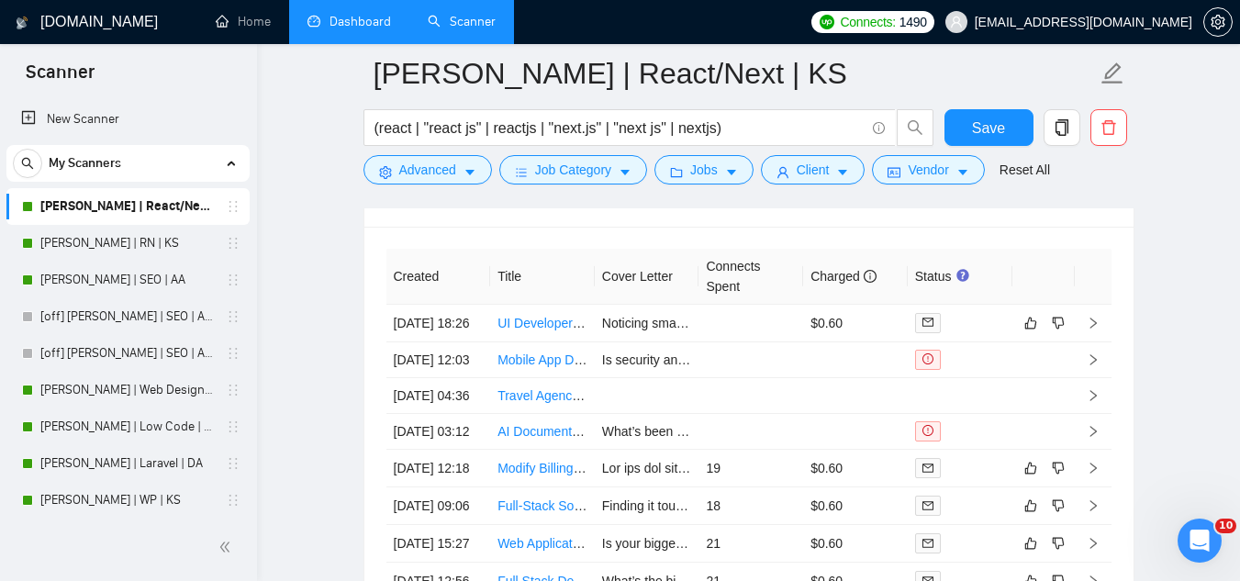
scroll to position [7068, 0]
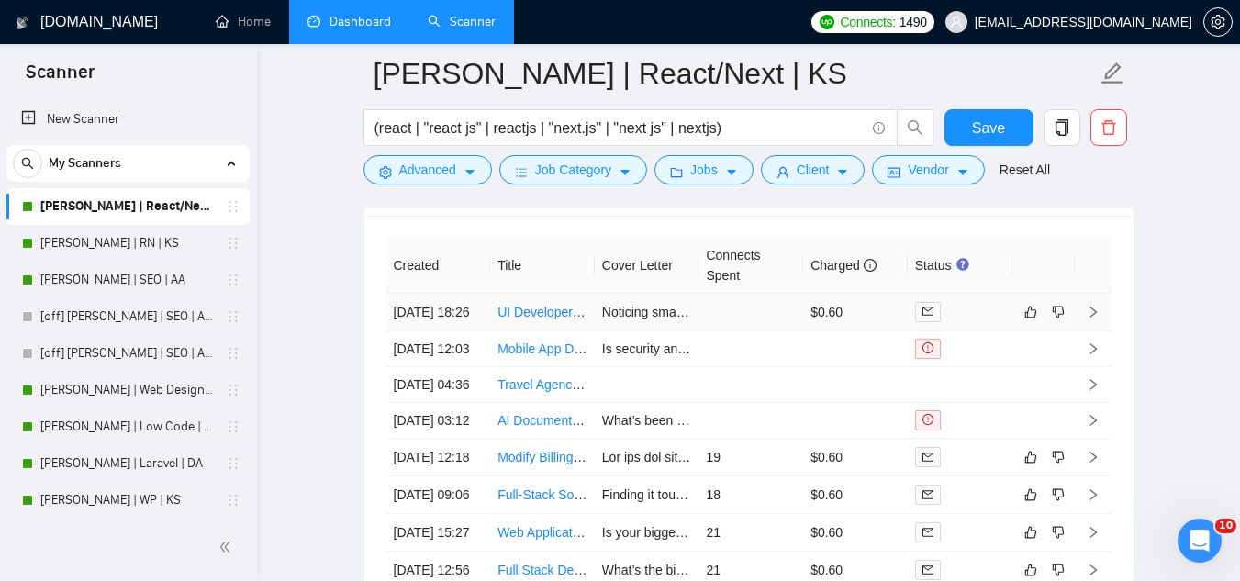
click at [615, 331] on td "Noticing small UI inconsistencies or accessibility gaps slowing down your team?…" at bounding box center [647, 313] width 105 height 38
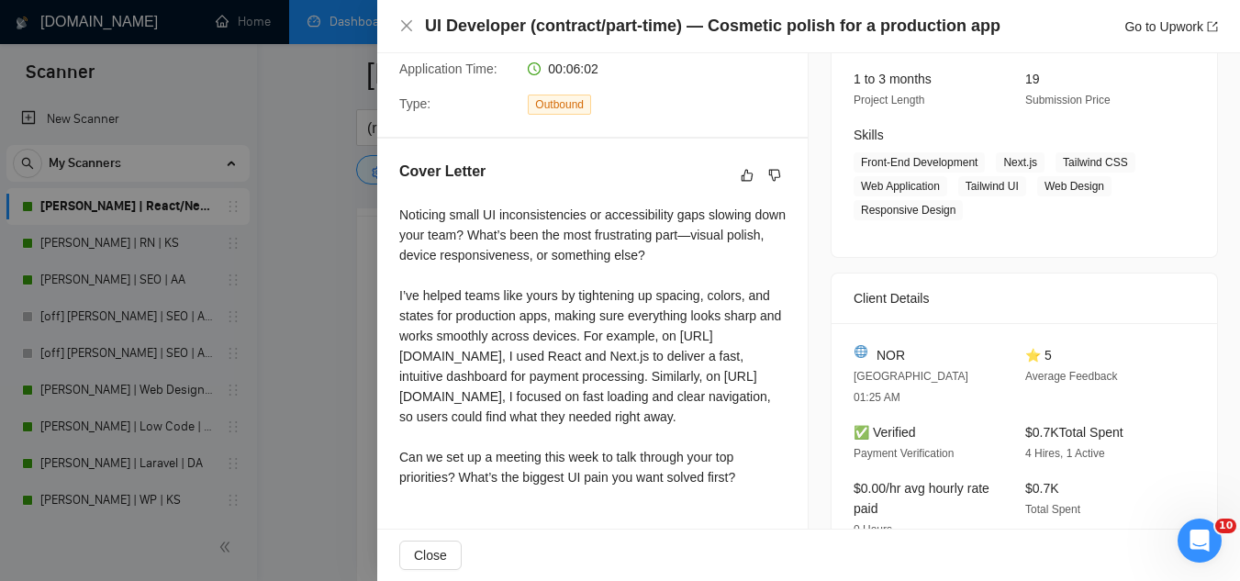
scroll to position [275, 0]
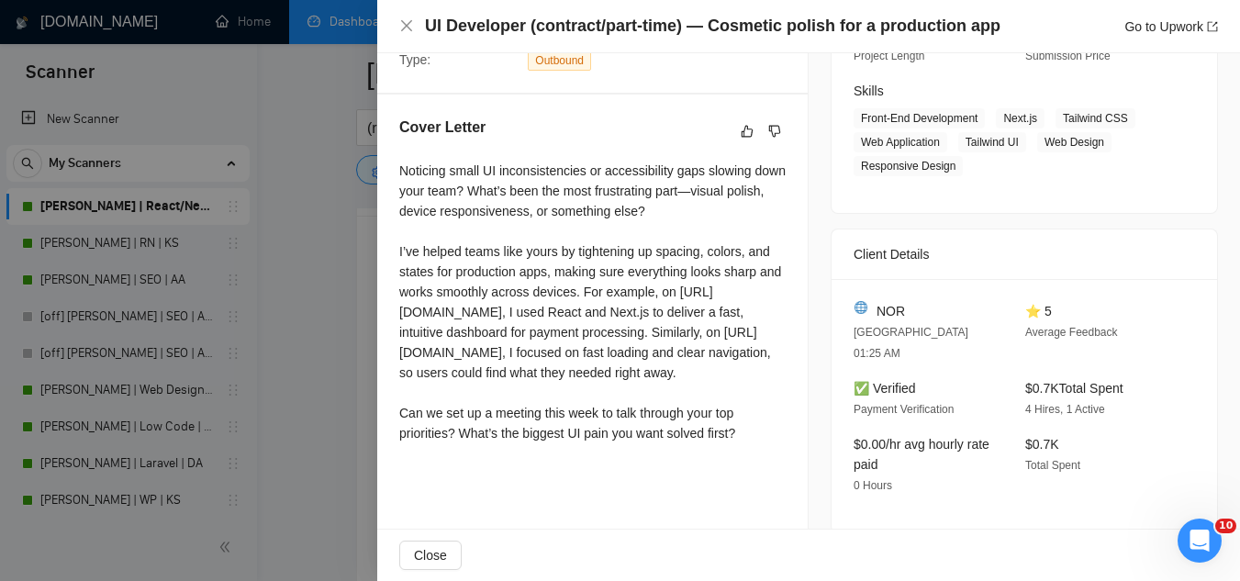
click at [318, 353] on div at bounding box center [620, 290] width 1240 height 581
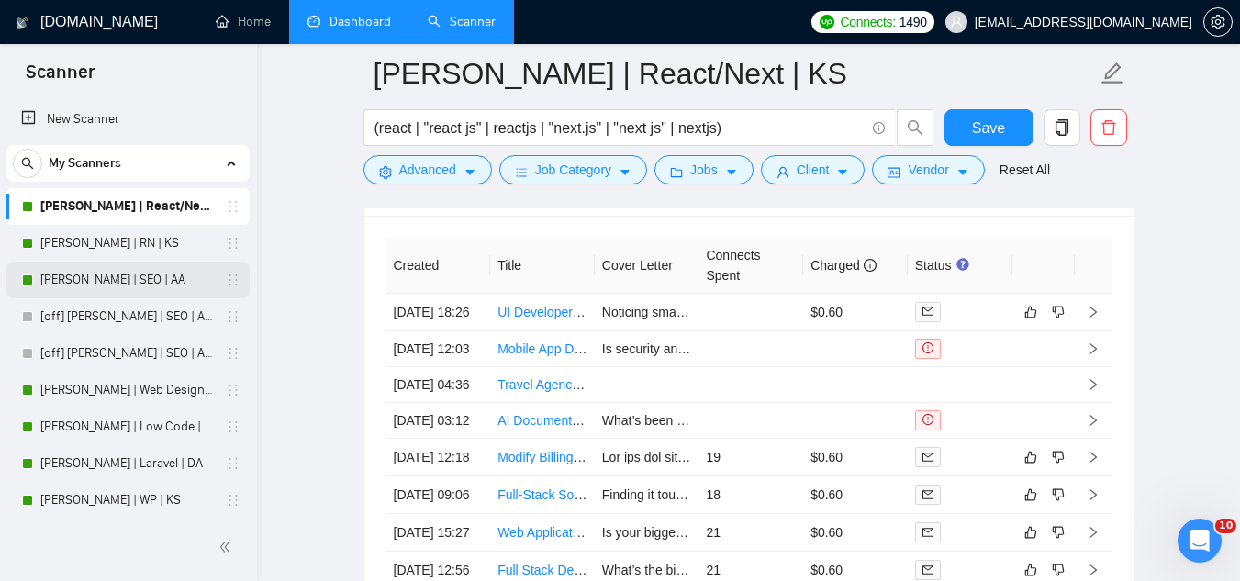
click at [147, 285] on link "Nick | SEO | AA" at bounding box center [127, 280] width 174 height 37
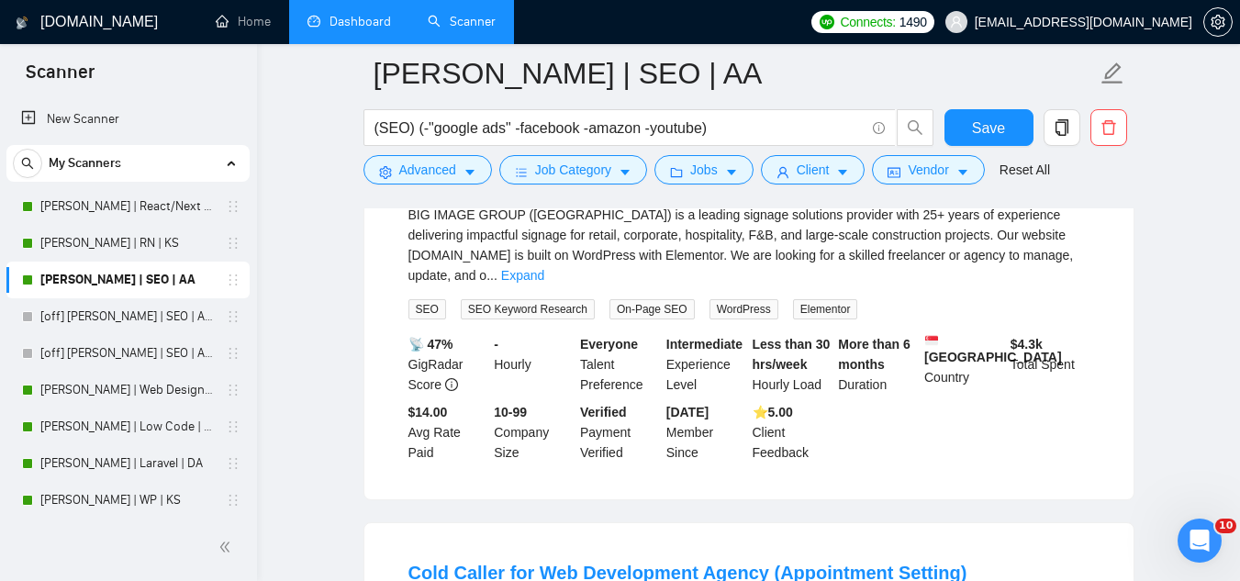
scroll to position [551, 0]
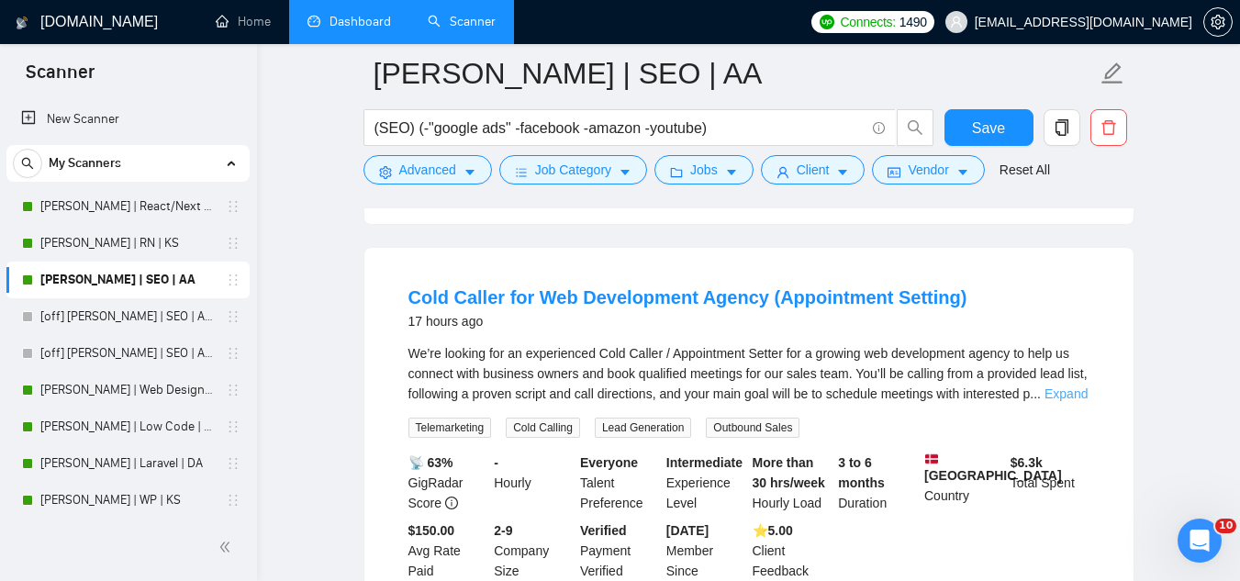
click at [1065, 386] on link "Expand" at bounding box center [1066, 393] width 43 height 15
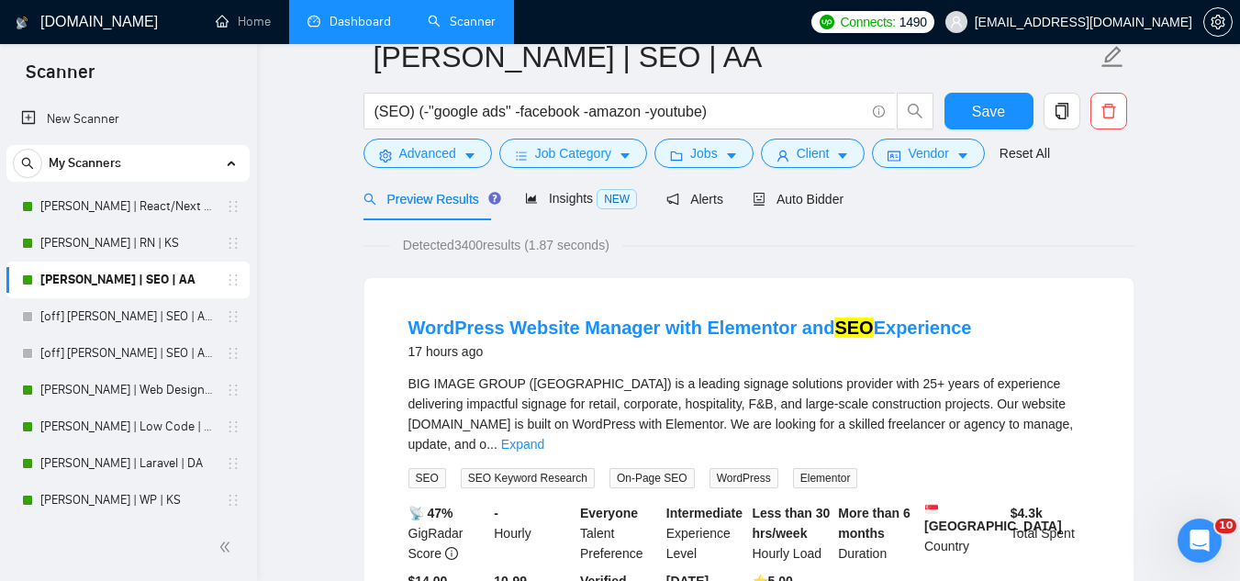
scroll to position [0, 0]
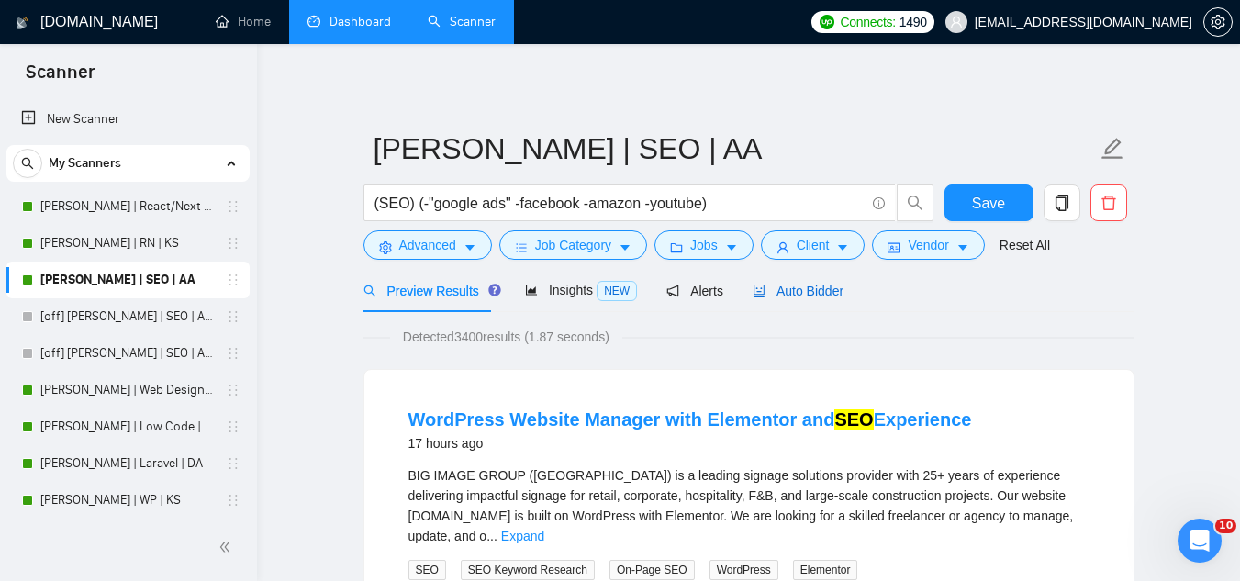
click at [785, 286] on span "Auto Bidder" at bounding box center [798, 291] width 91 height 15
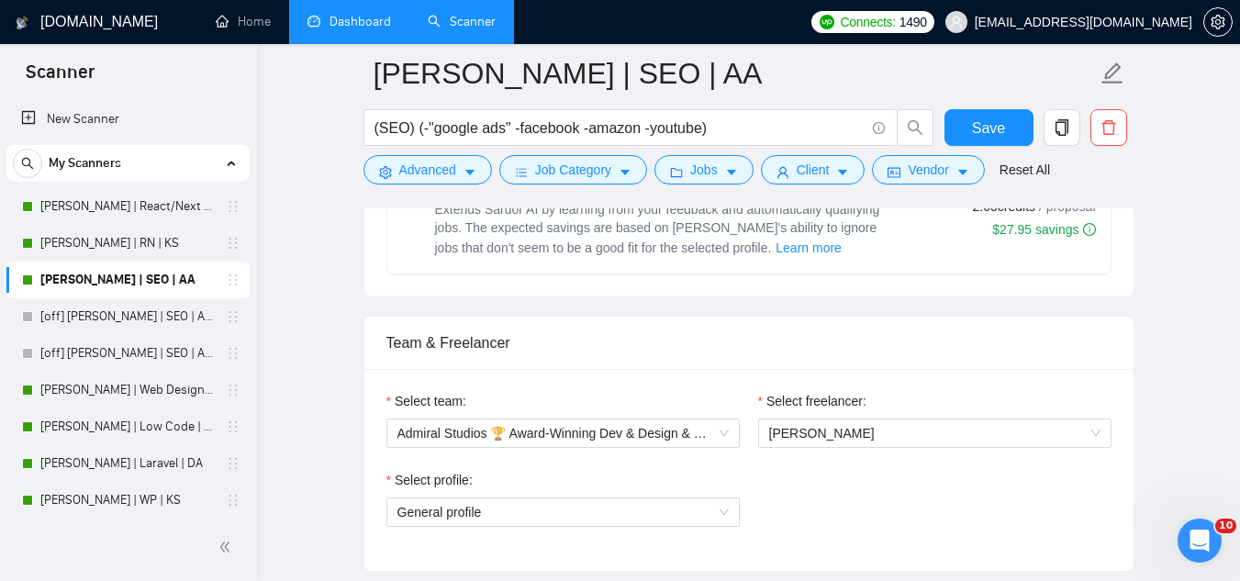
scroll to position [826, 0]
